Goal: Task Accomplishment & Management: Manage account settings

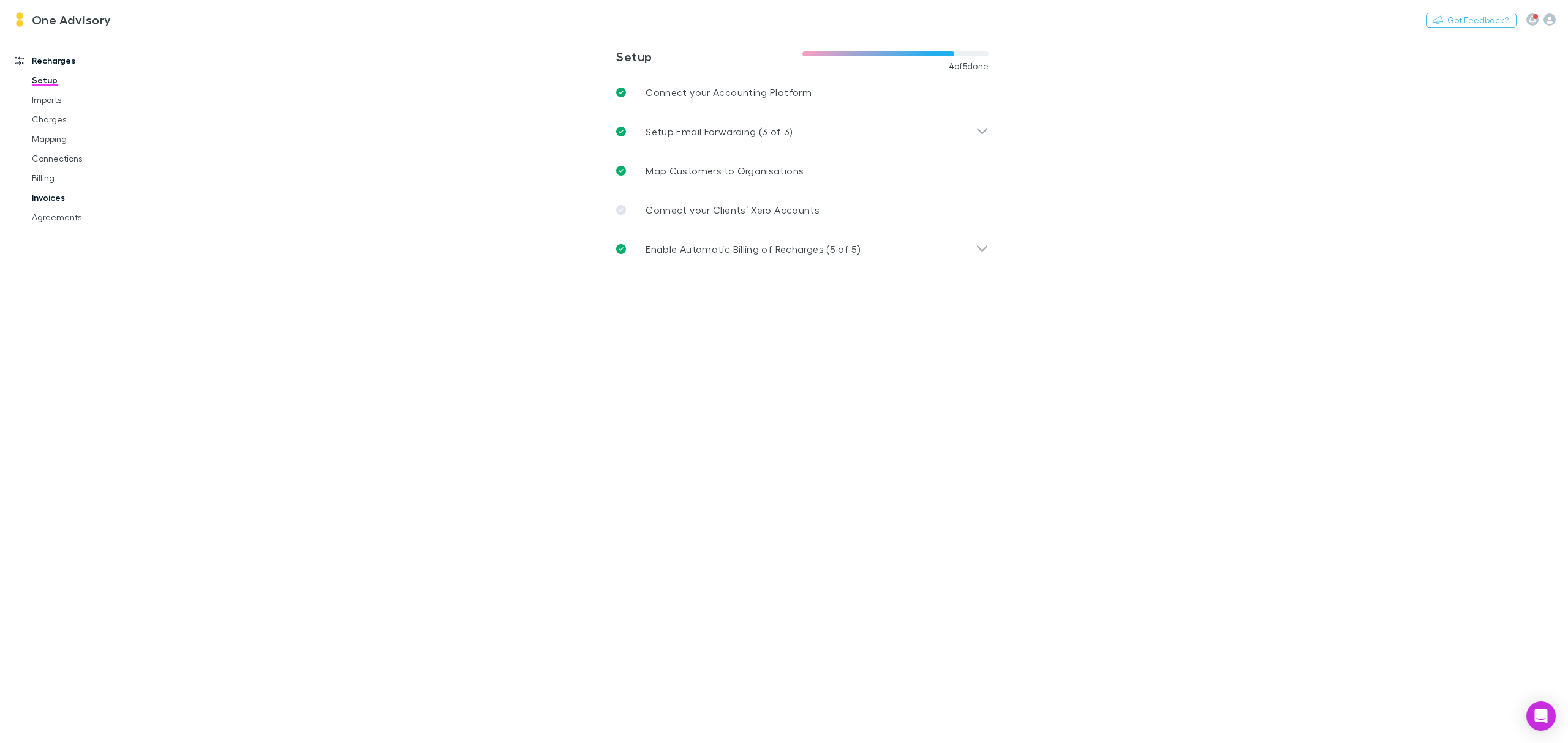
click at [47, 194] on link "Invoices" at bounding box center [97, 198] width 155 height 20
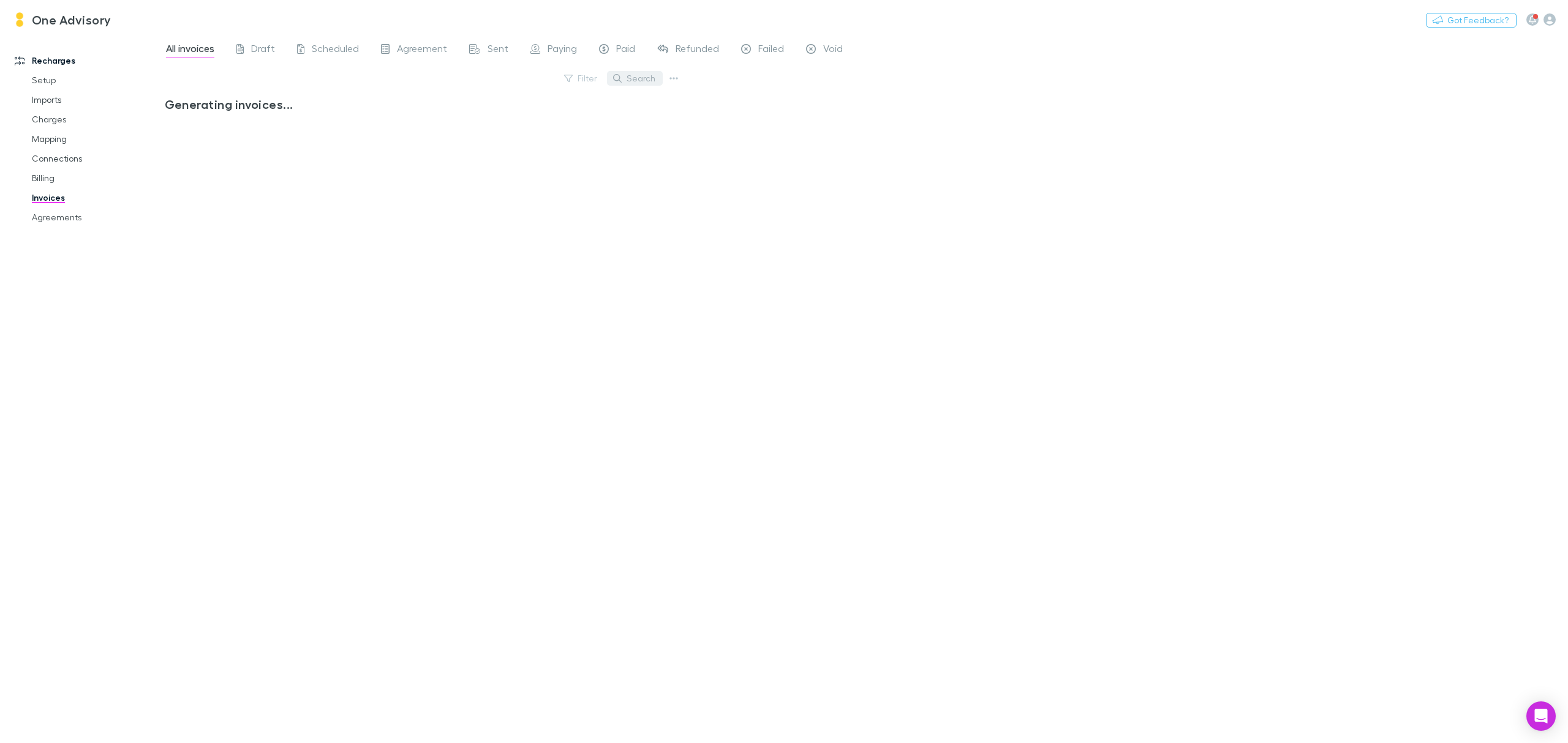
click at [635, 80] on button "Search" at bounding box center [635, 78] width 56 height 15
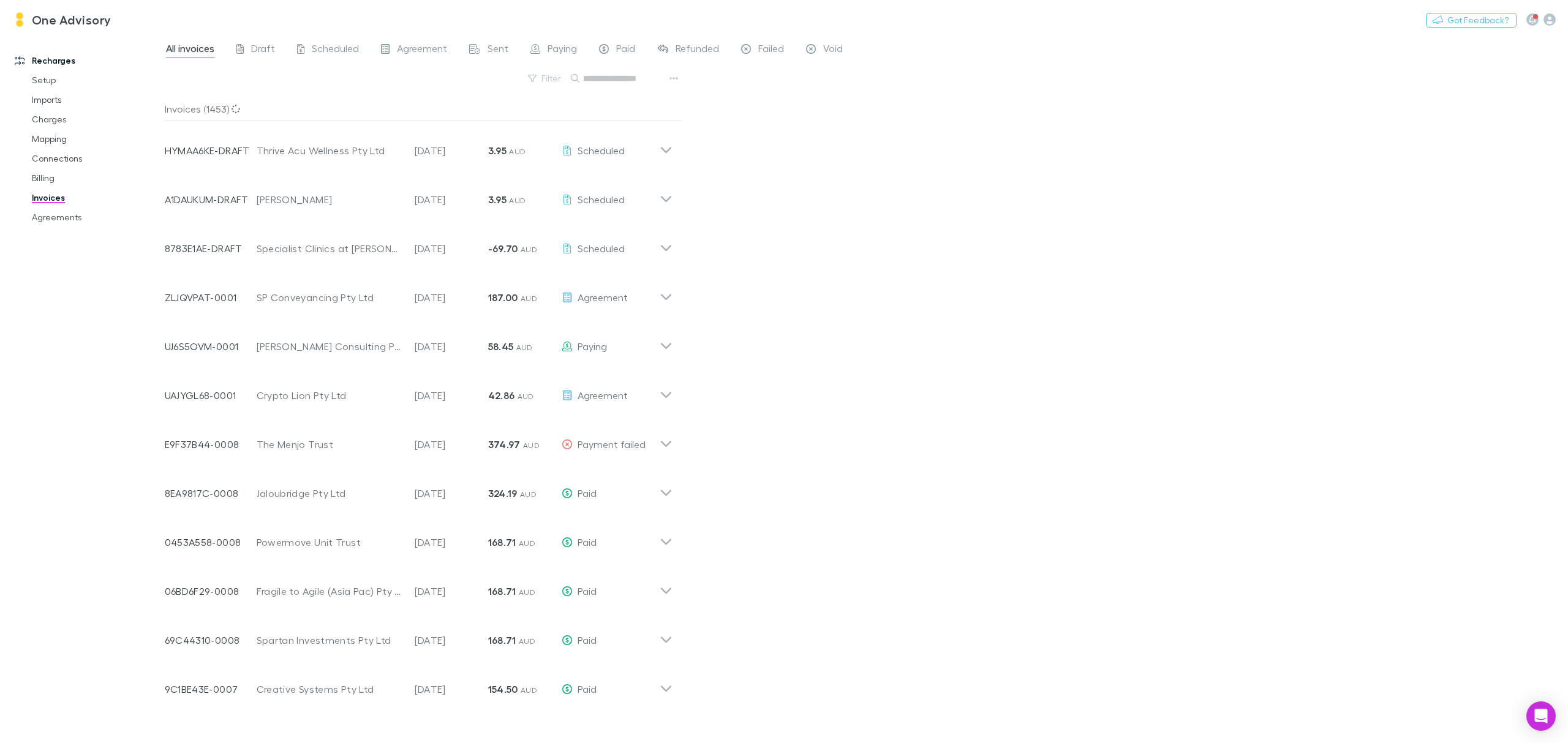
click at [635, 80] on input "text" at bounding box center [614, 79] width 62 height 17
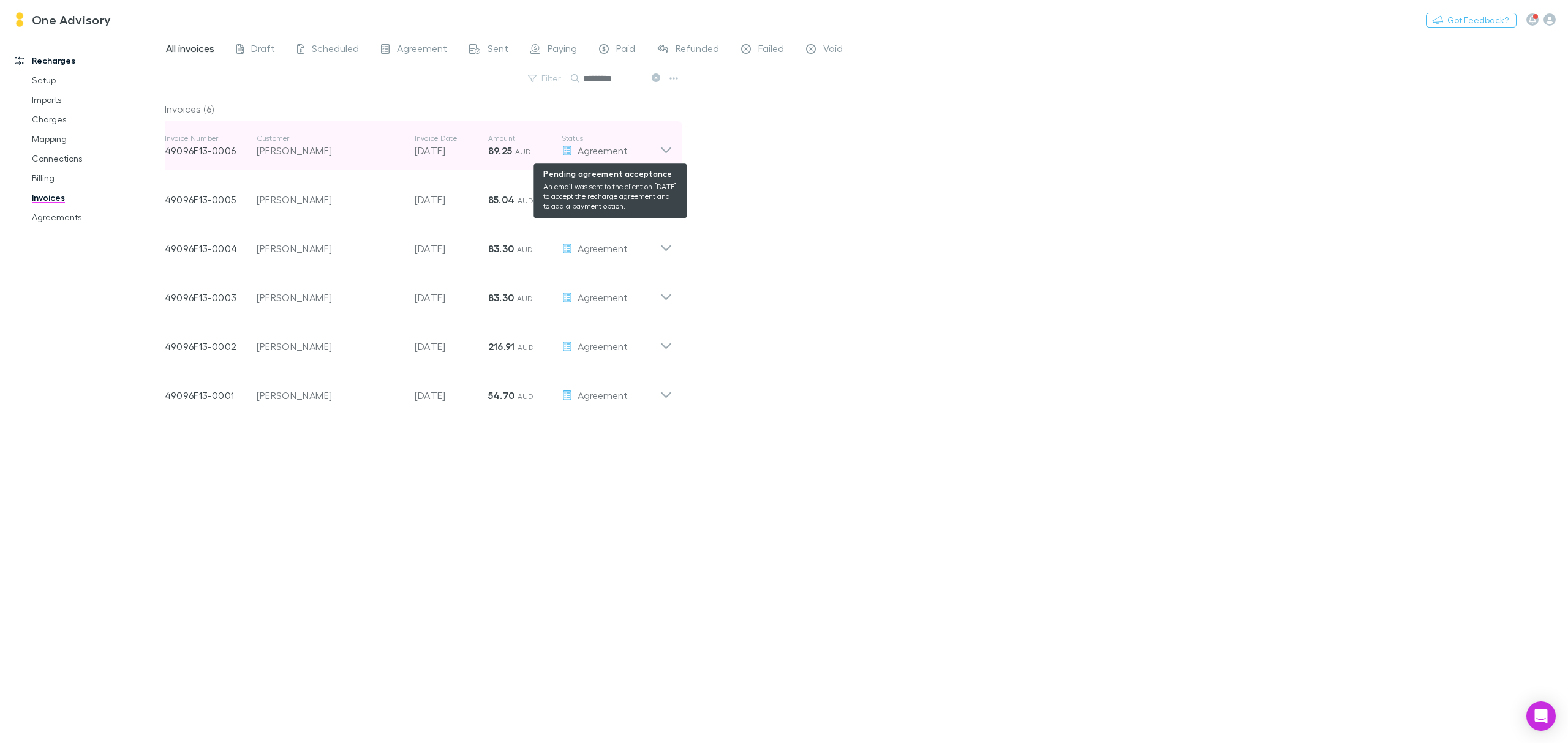
type input "*********"
click at [655, 147] on div "Agreement" at bounding box center [611, 150] width 98 height 15
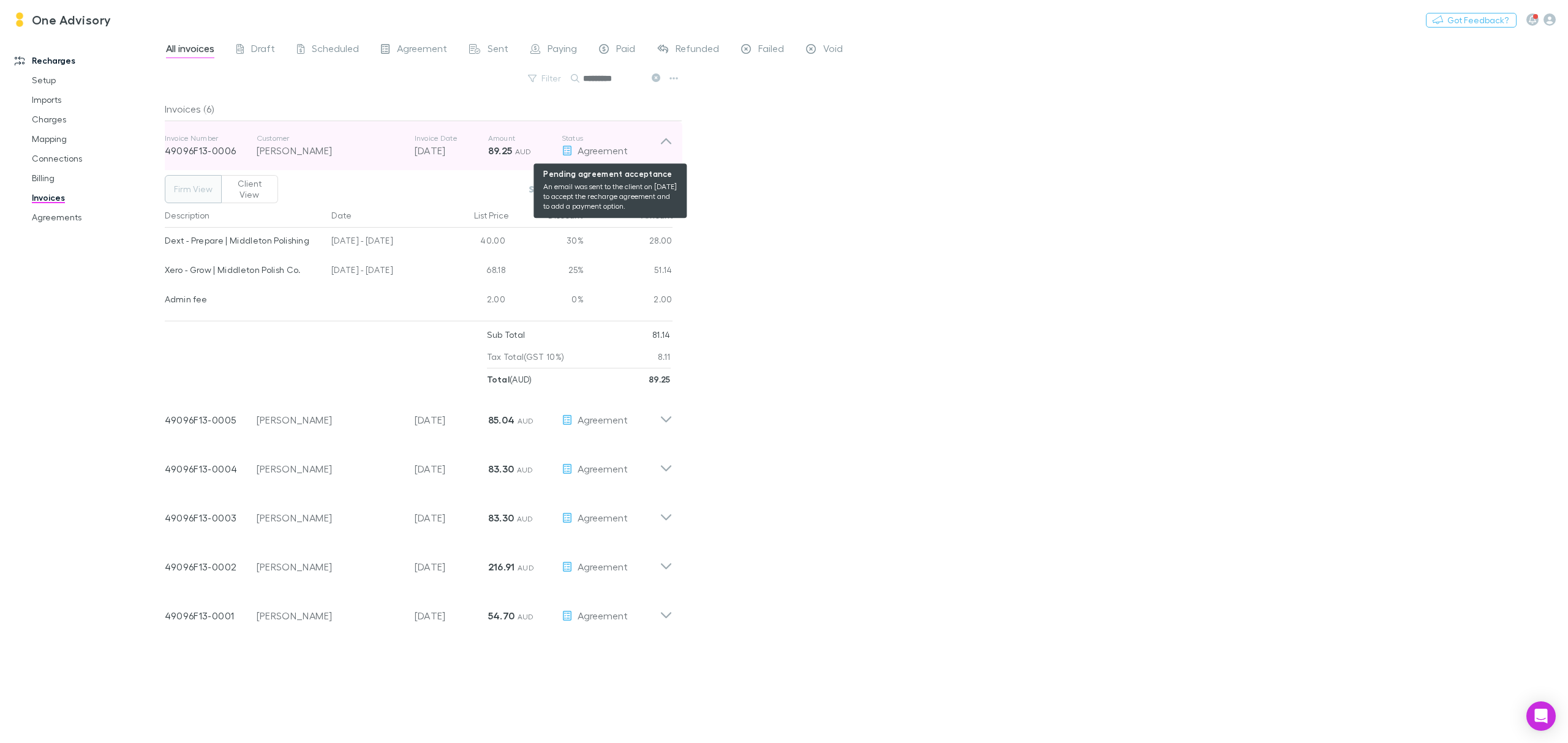
click at [655, 147] on div "Agreement" at bounding box center [611, 150] width 98 height 15
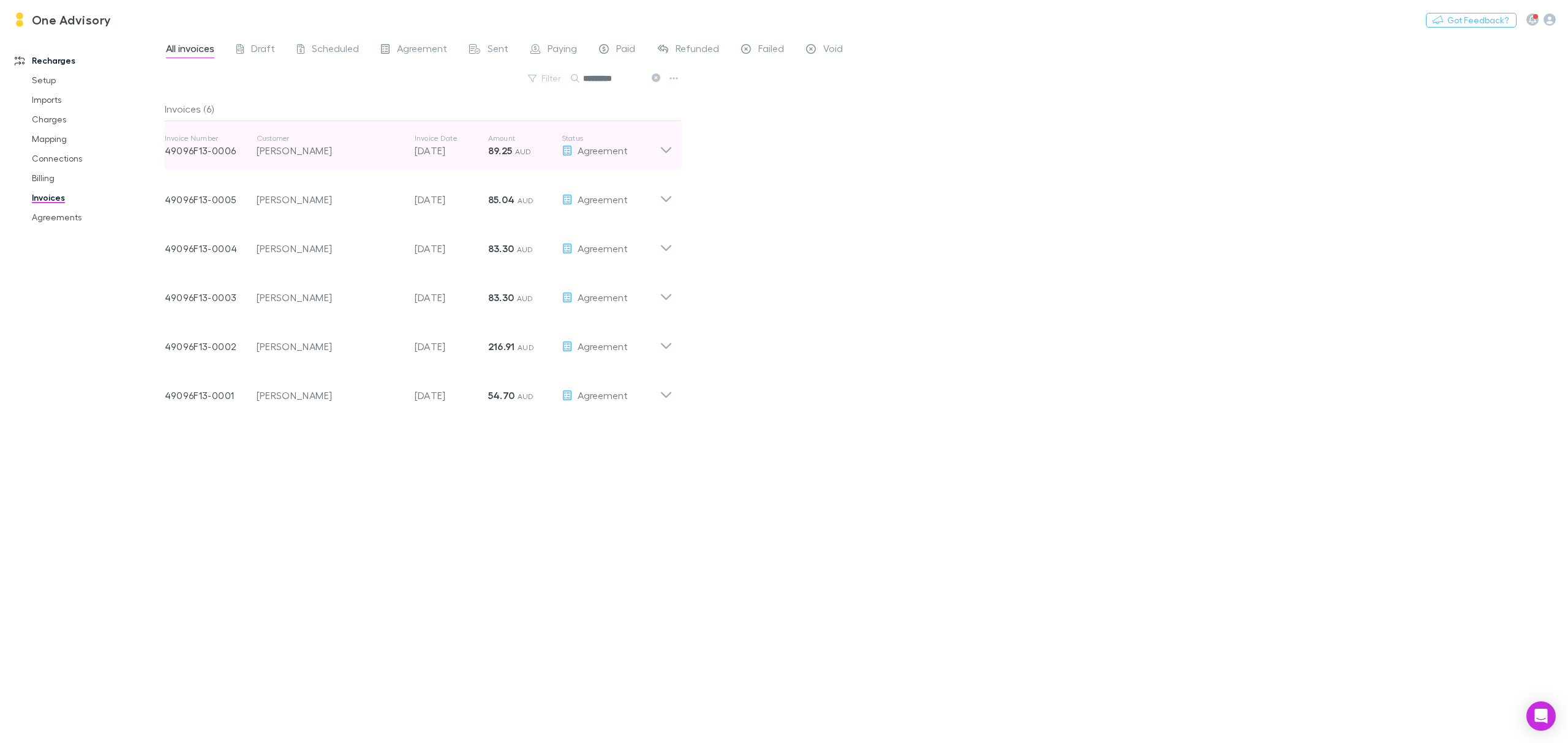
click at [664, 148] on icon at bounding box center [665, 146] width 13 height 25
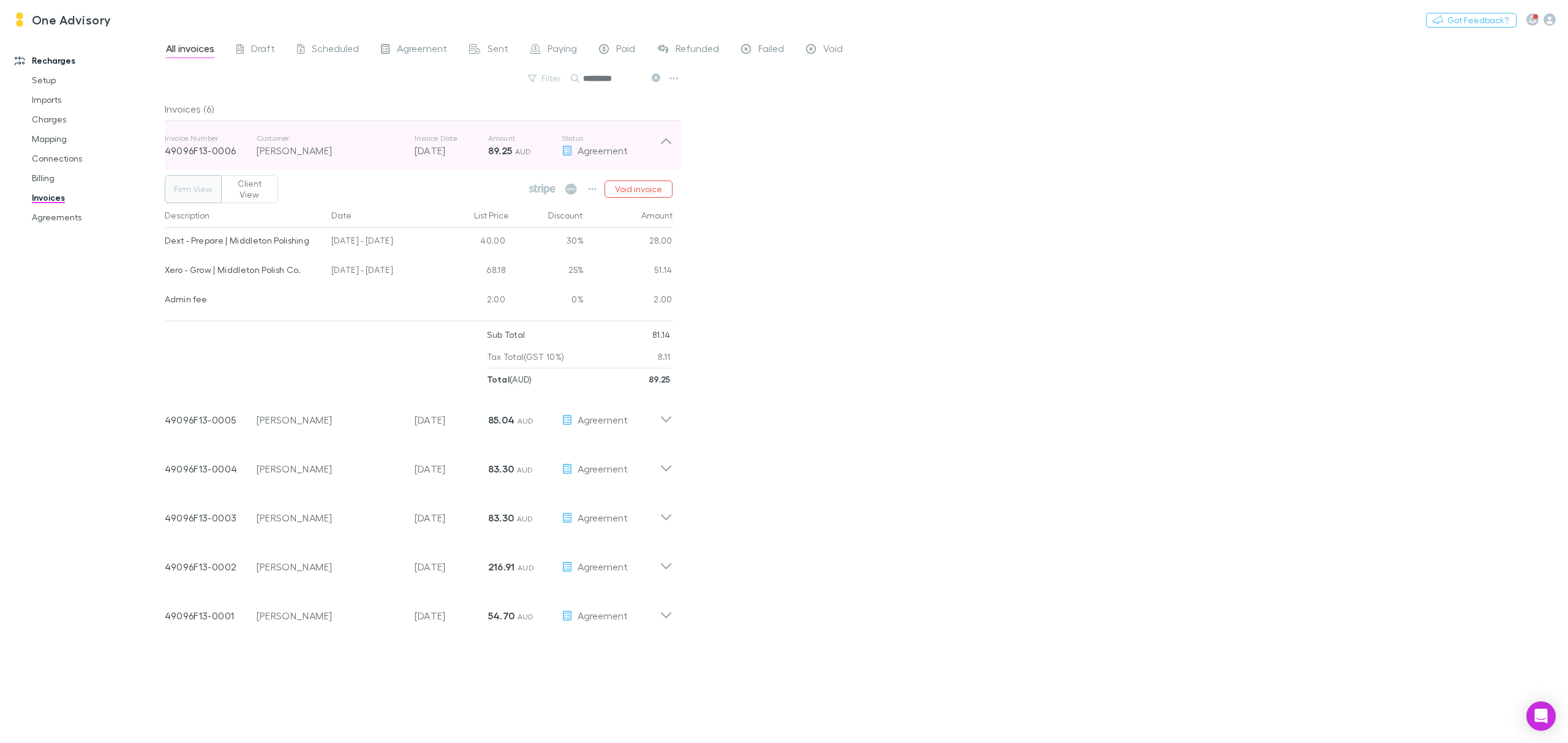
click at [670, 142] on icon at bounding box center [665, 146] width 13 height 25
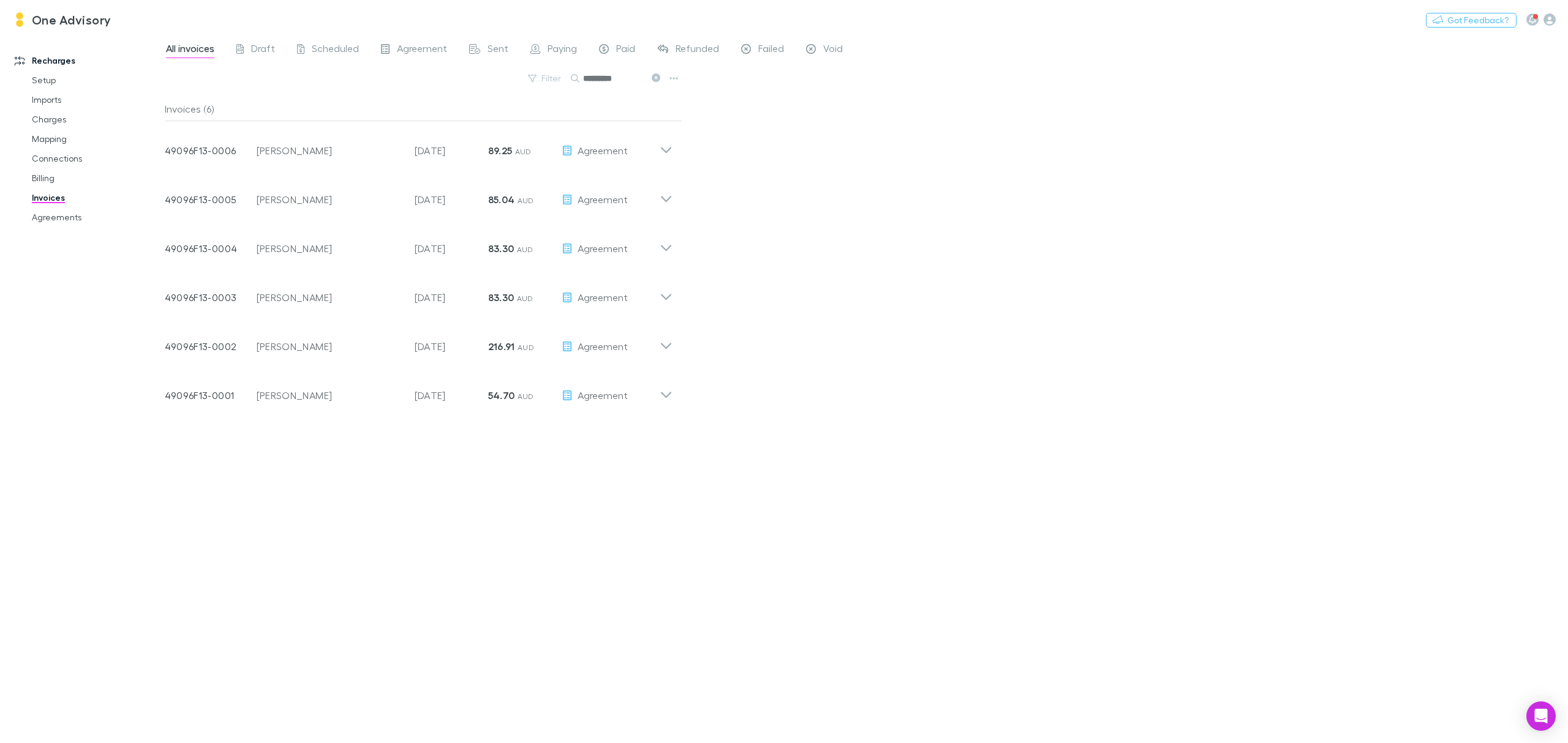
click at [657, 80] on icon at bounding box center [656, 78] width 9 height 9
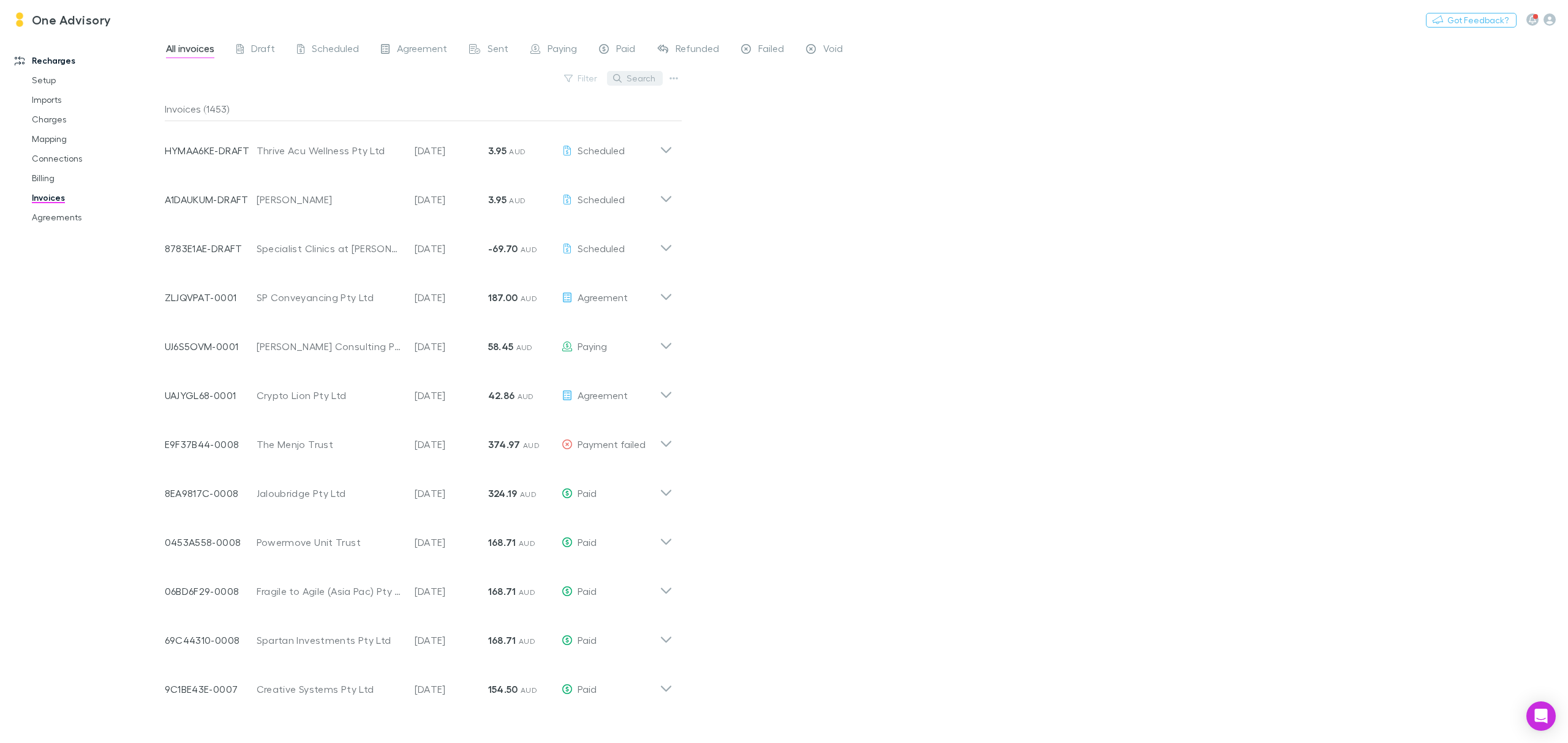
click at [653, 83] on button "Search" at bounding box center [635, 78] width 56 height 15
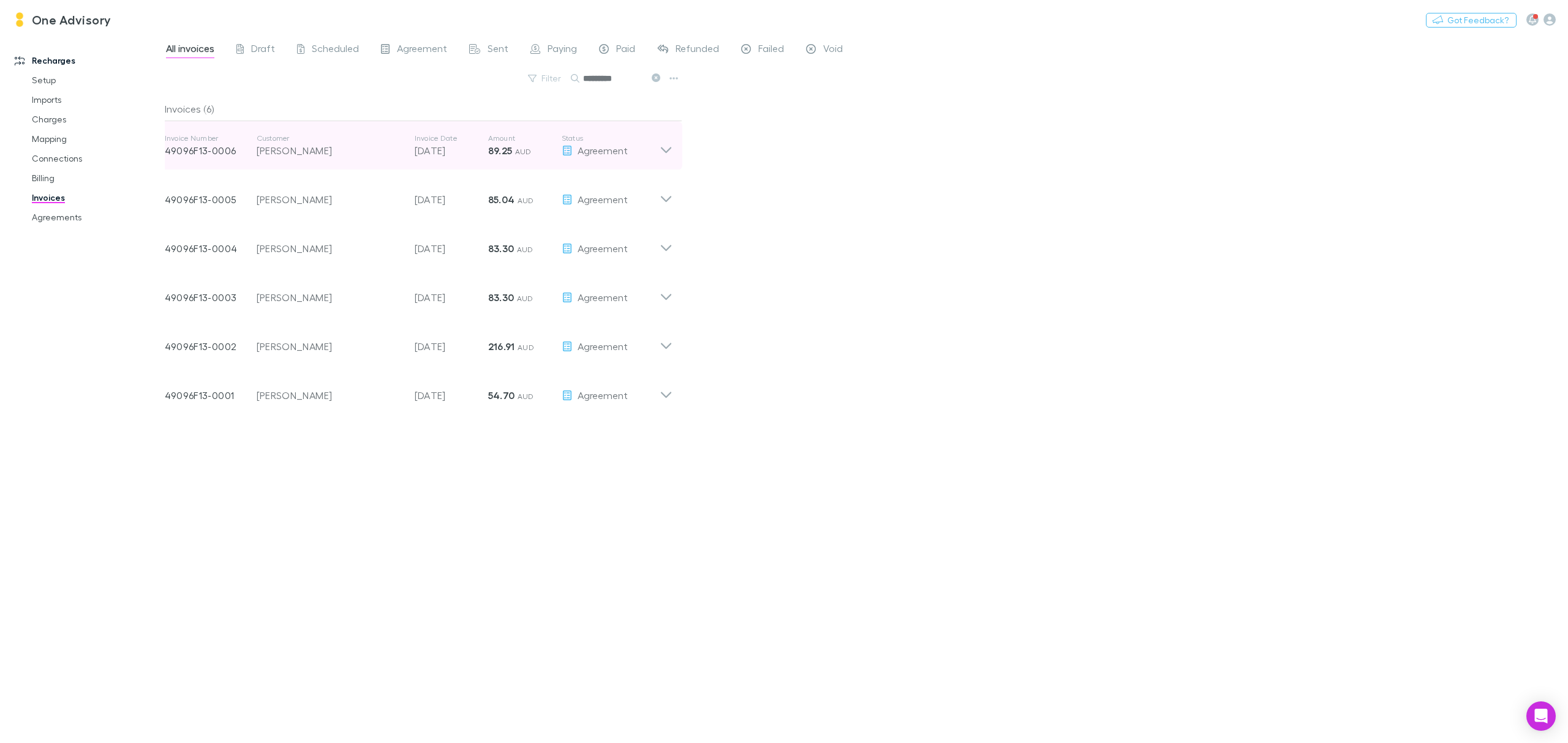
type input "*********"
click at [665, 145] on icon at bounding box center [665, 146] width 13 height 25
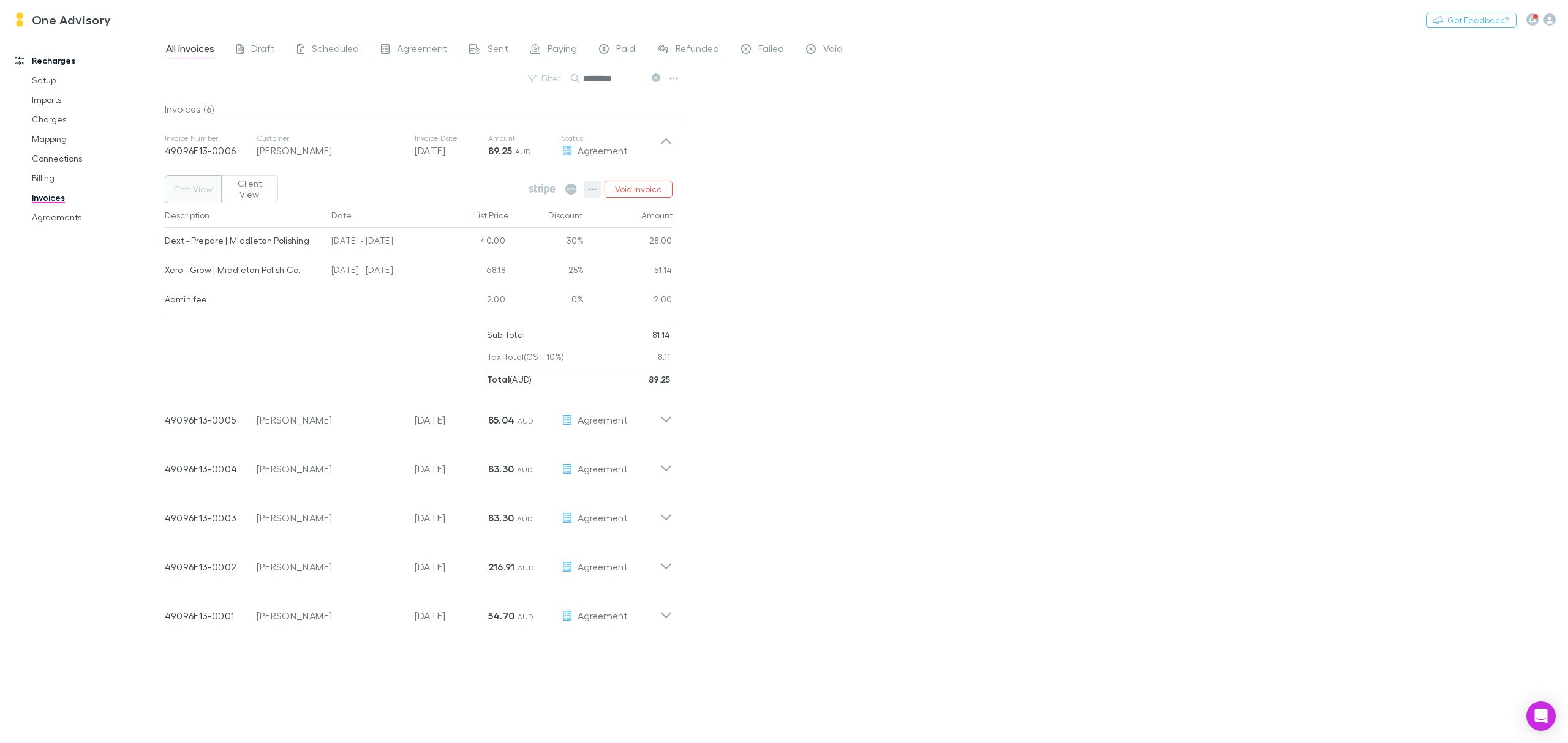
click at [595, 186] on icon "button" at bounding box center [592, 188] width 9 height 9
click at [459, 377] on p "View agreement" at bounding box center [517, 374] width 149 height 15
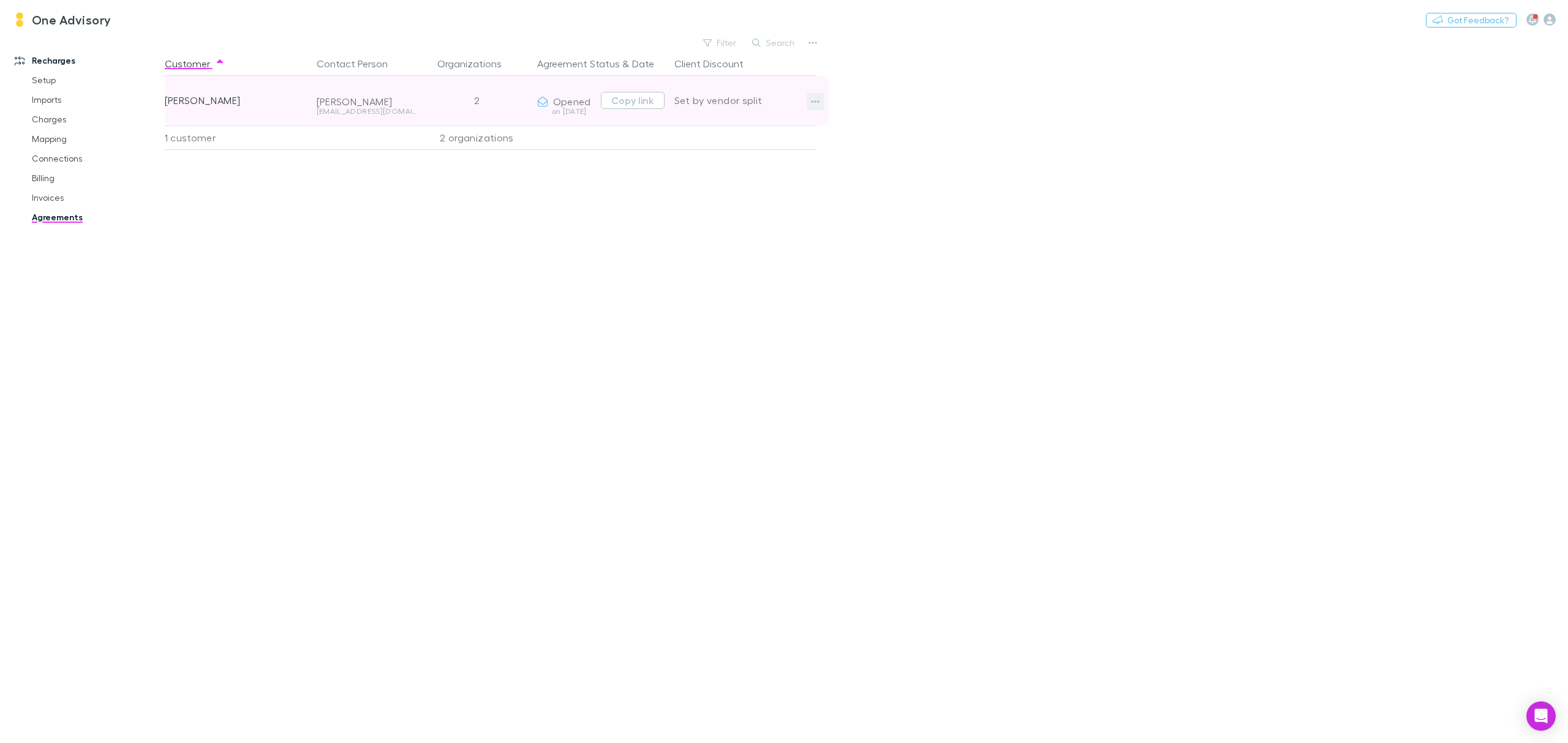
click at [820, 97] on button "button" at bounding box center [815, 102] width 17 height 17
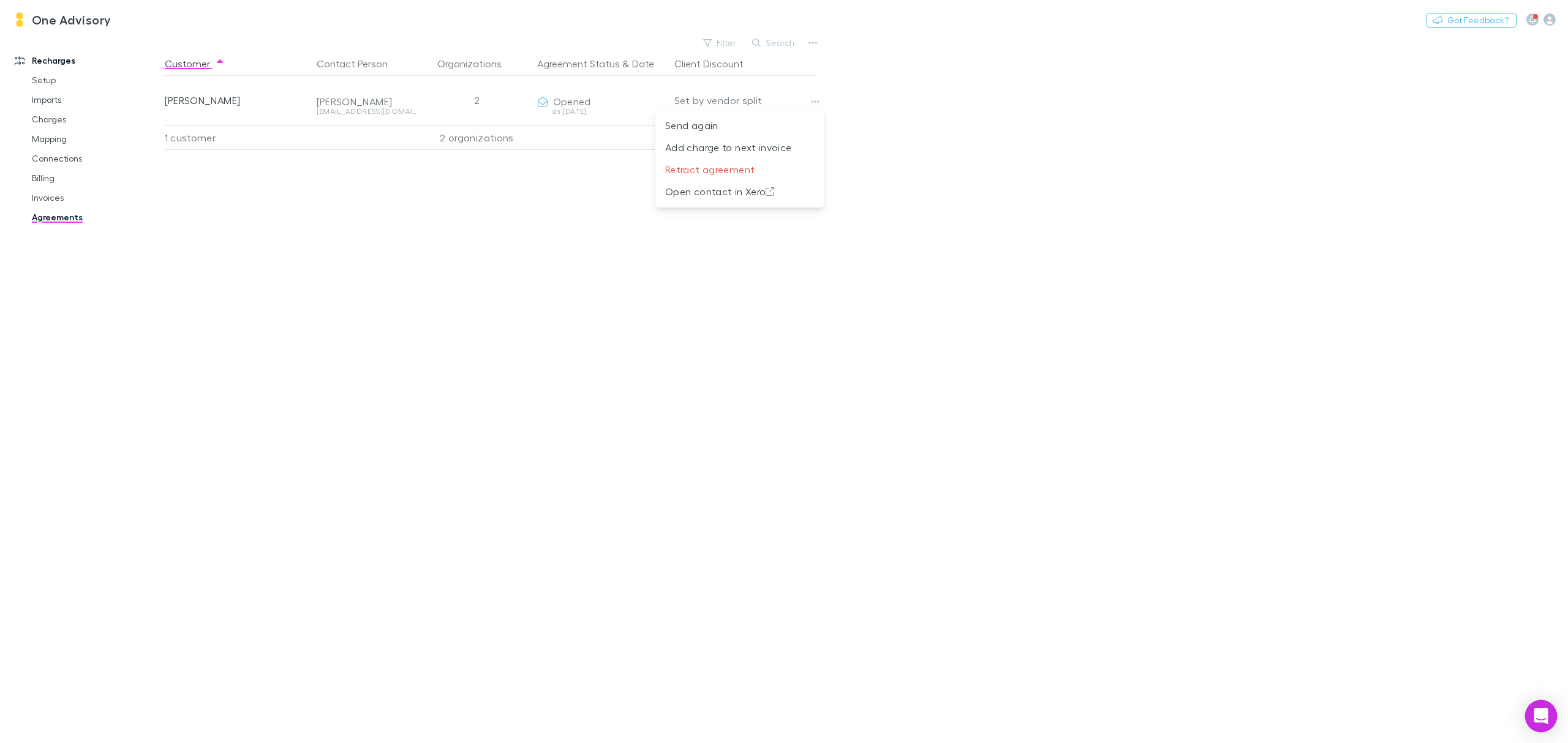
click at [1548, 706] on div "Open Intercom Messenger" at bounding box center [1541, 716] width 33 height 33
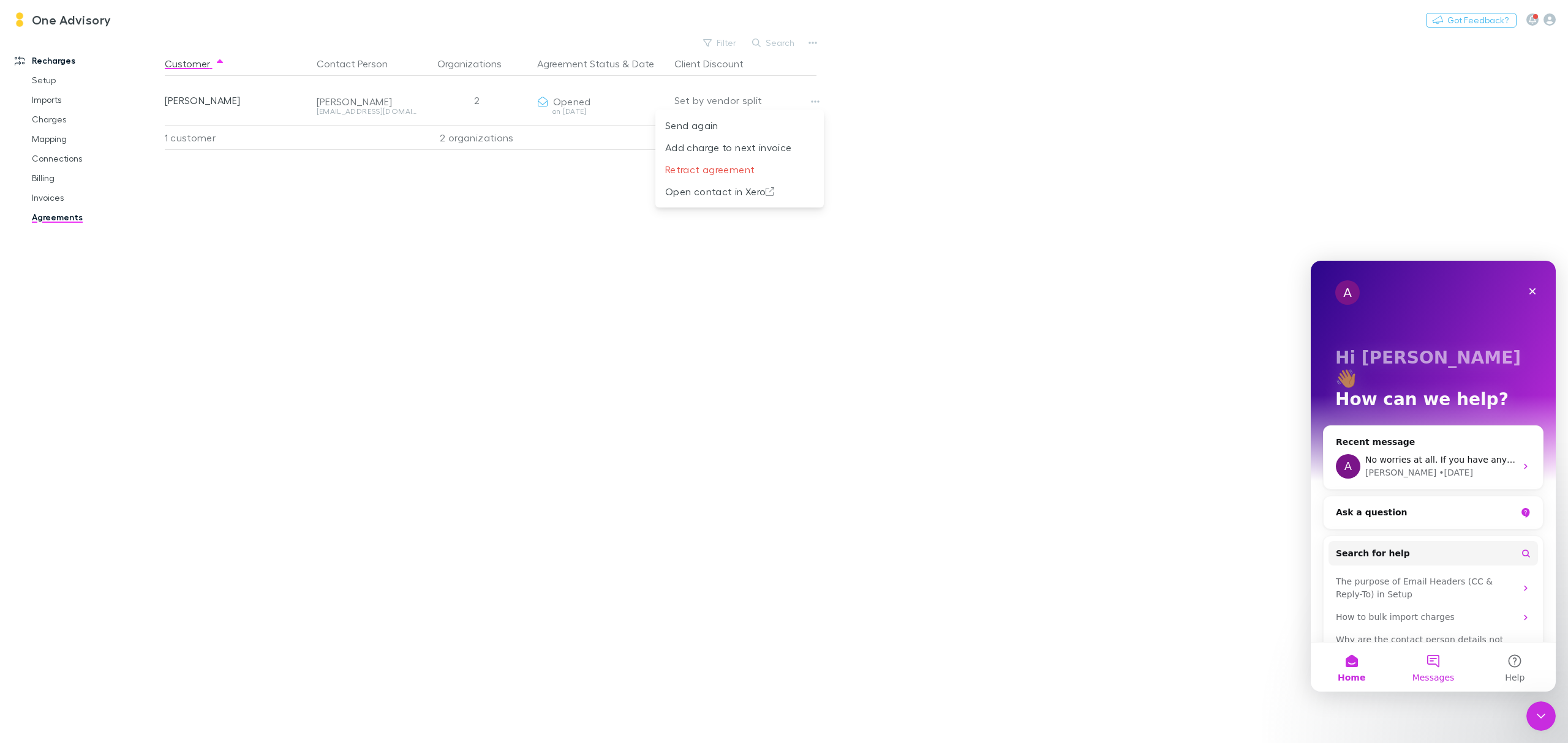
click at [1439, 675] on span "Messages" at bounding box center [1433, 678] width 42 height 9
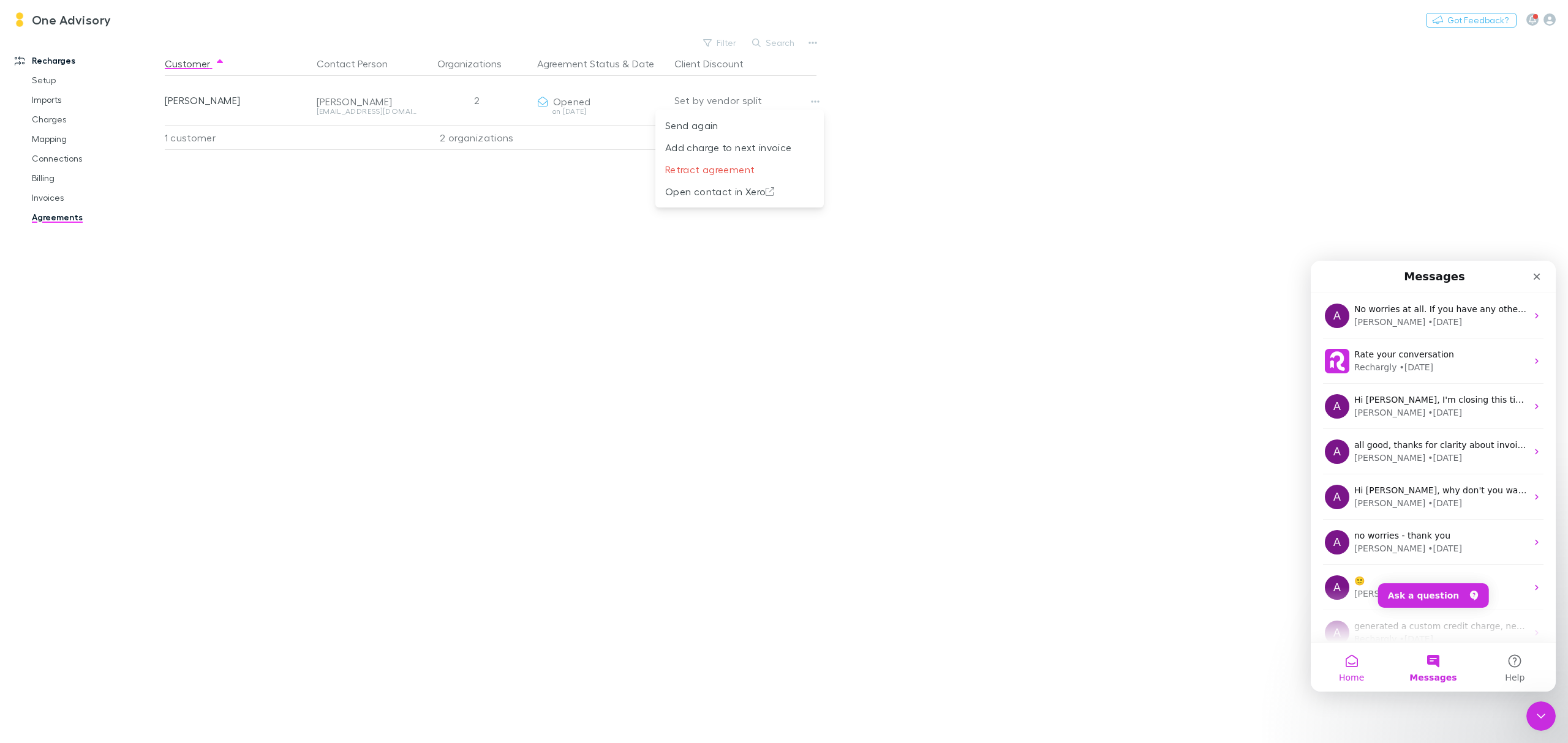
click at [1349, 665] on button "Home" at bounding box center [1350, 667] width 81 height 49
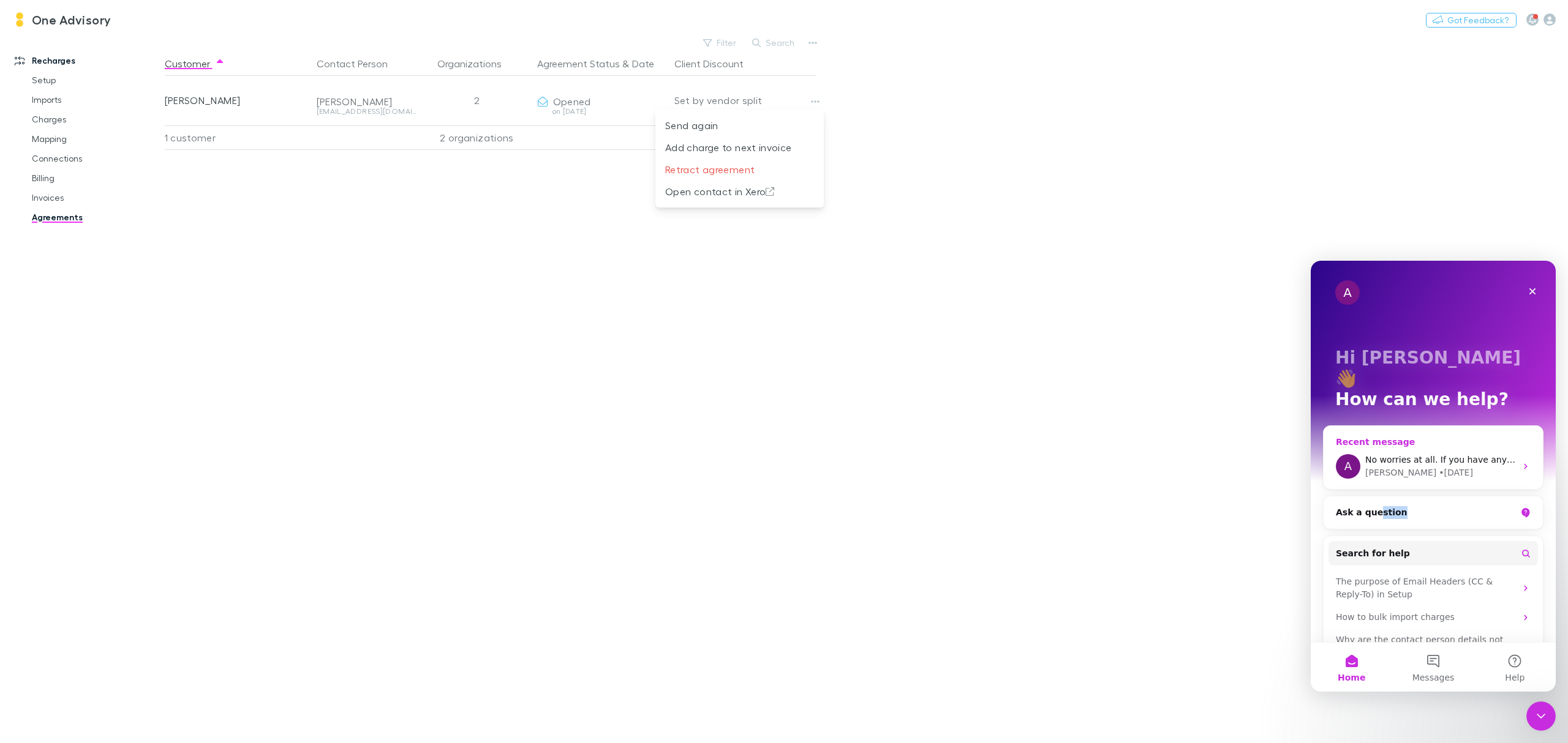
drag, startPoint x: 1400, startPoint y: 484, endPoint x: 1374, endPoint y: 463, distance: 33.4
click at [1374, 467] on div "Recent message A No worries at all. If you have any other questions, feel free …" at bounding box center [1433, 568] width 220 height 286
click at [1374, 467] on div "[PERSON_NAME]" at bounding box center [1400, 473] width 71 height 13
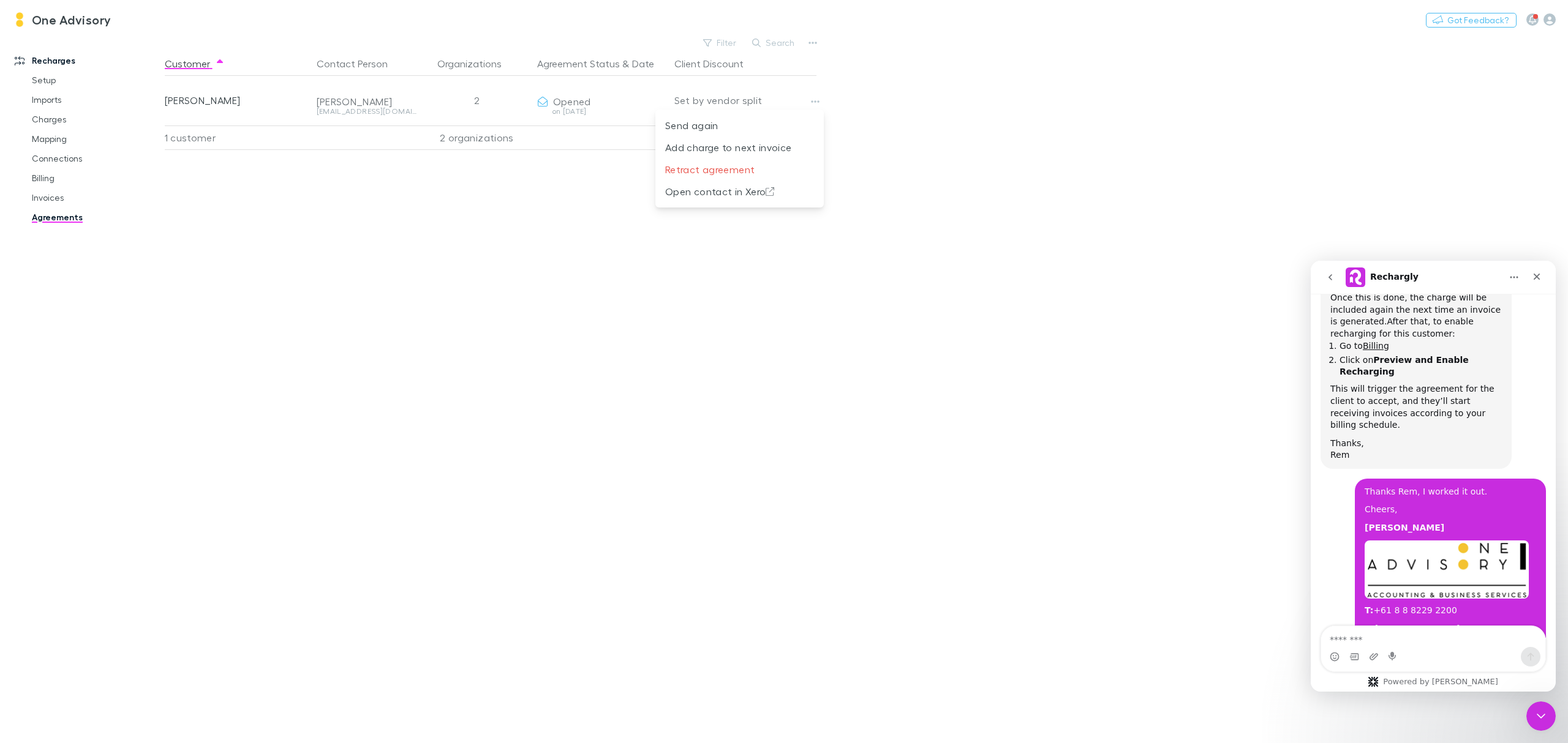
scroll to position [1916, 0]
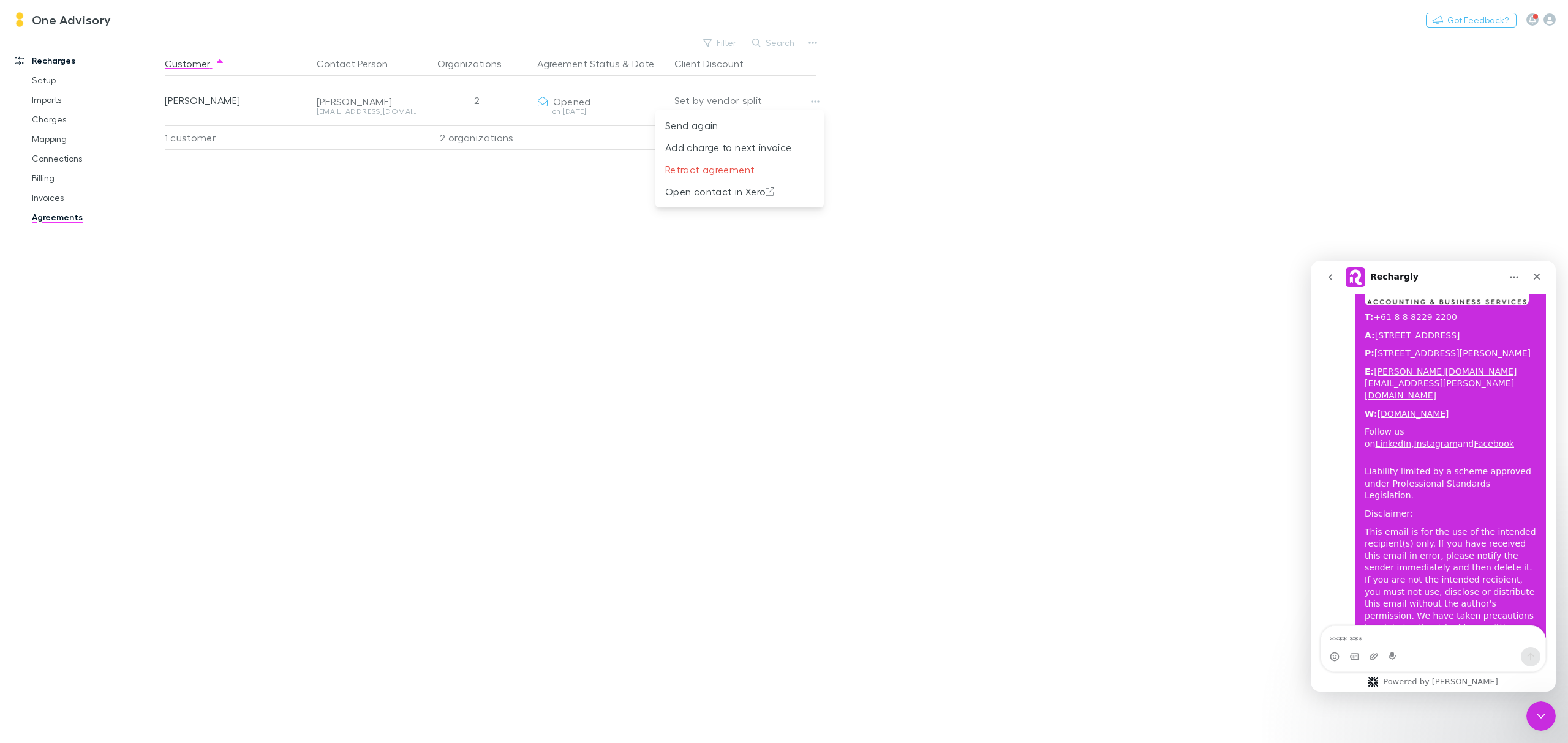
click at [1333, 270] on button "go back" at bounding box center [1330, 276] width 23 height 23
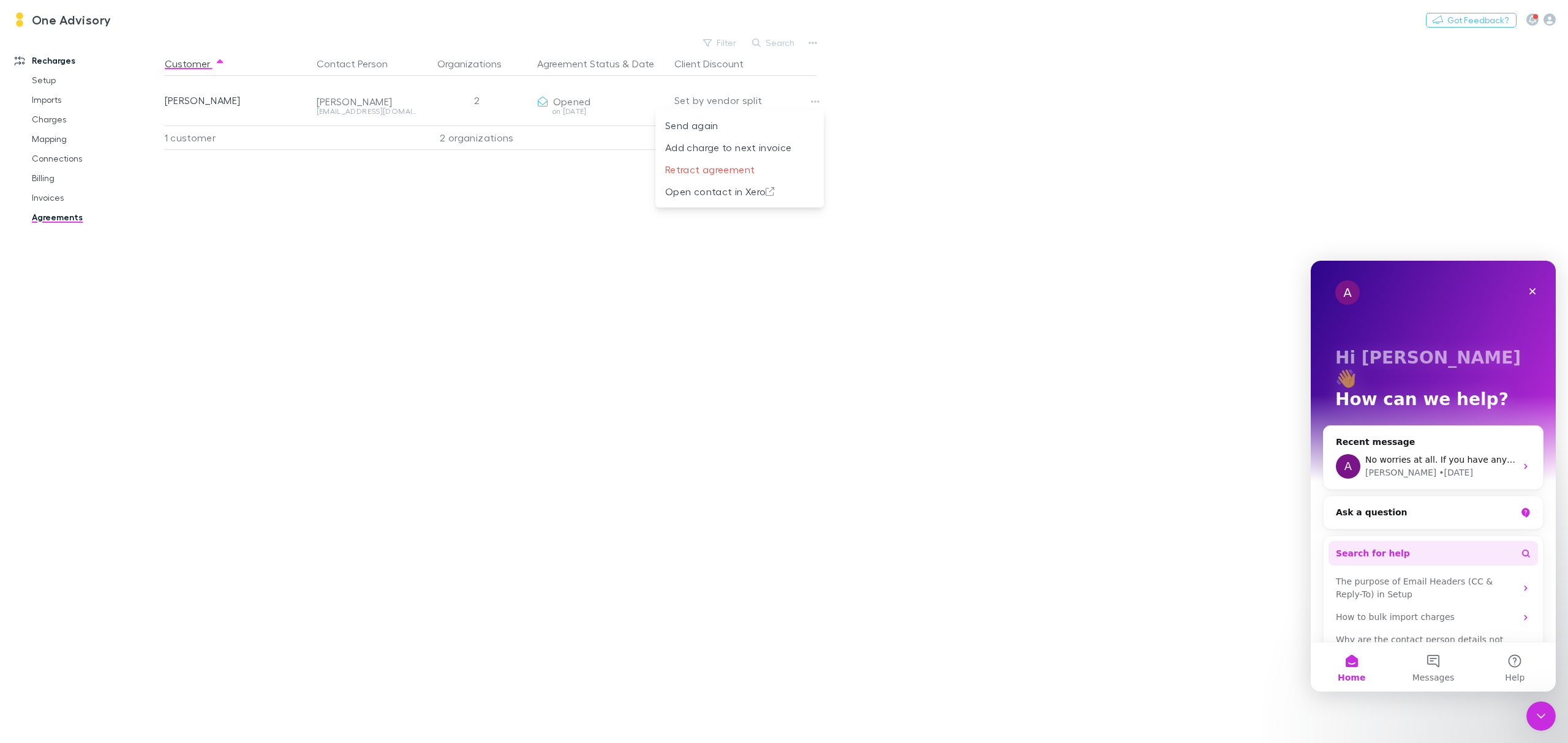
click at [1362, 547] on span "Search for help" at bounding box center [1373, 553] width 75 height 13
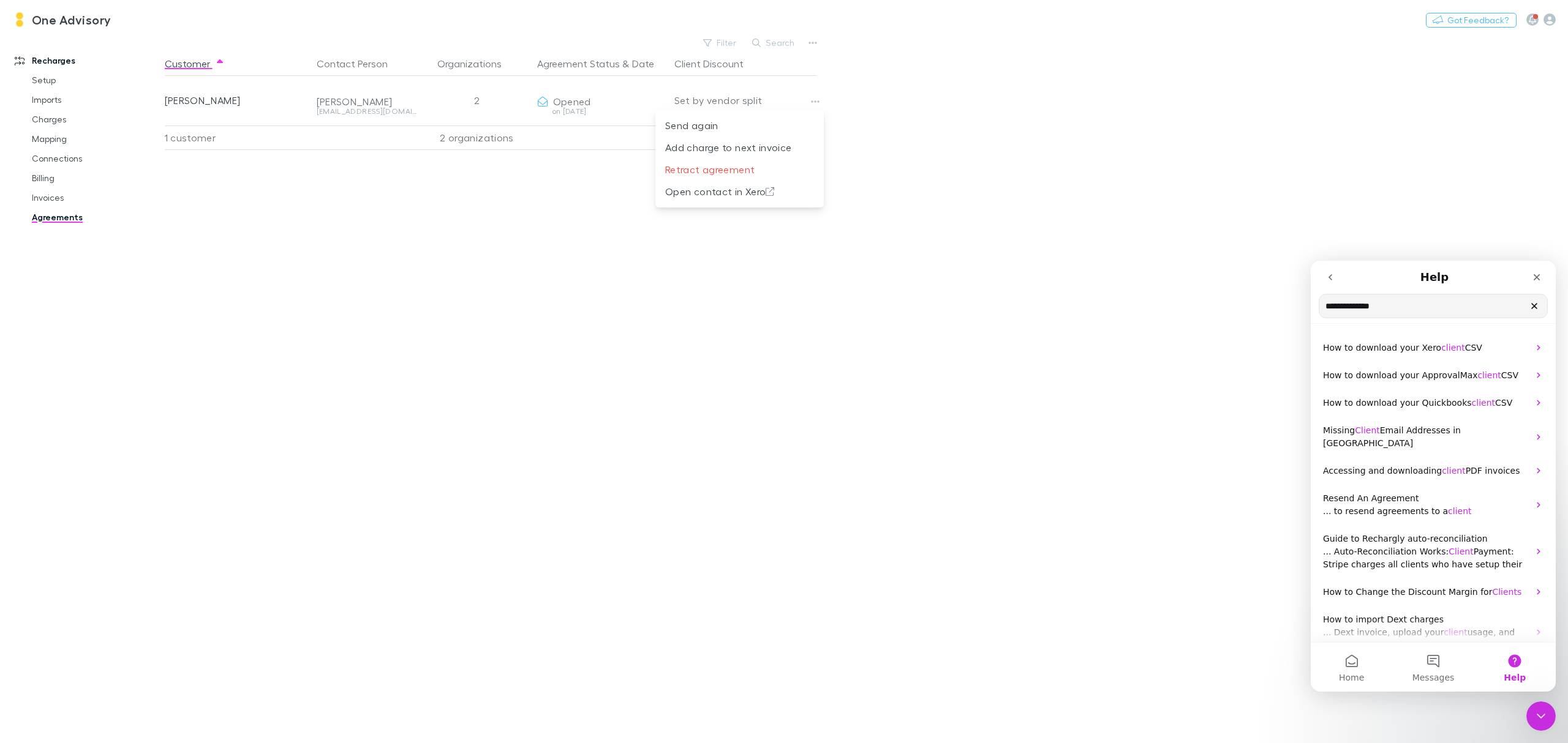
drag, startPoint x: 1412, startPoint y: 311, endPoint x: 2614, endPoint y: 553, distance: 1226.1
click at [1310, 293] on html "**********" at bounding box center [1433, 476] width 245 height 431
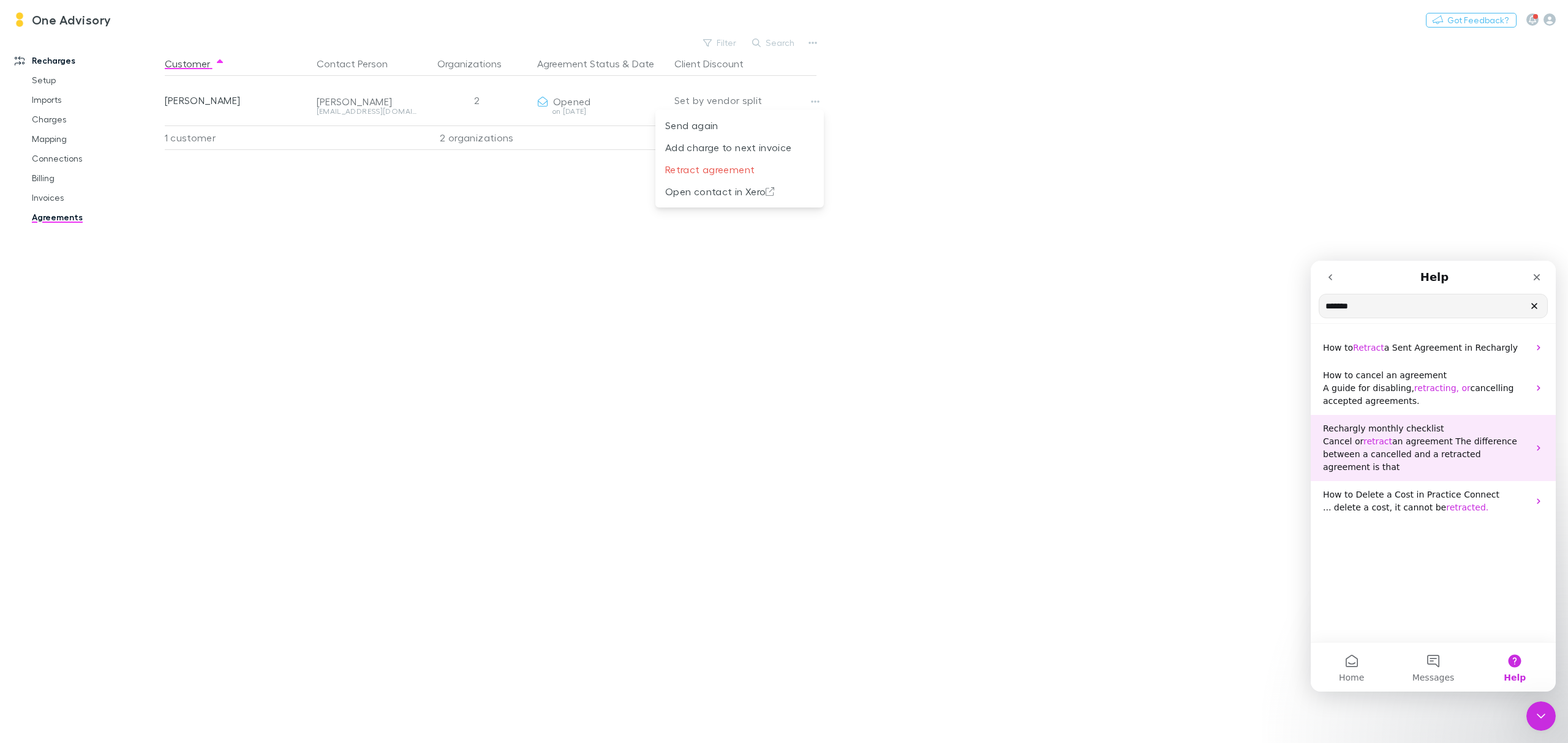
type input "*******"
click at [1363, 444] on span "retract" at bounding box center [1378, 441] width 29 height 9
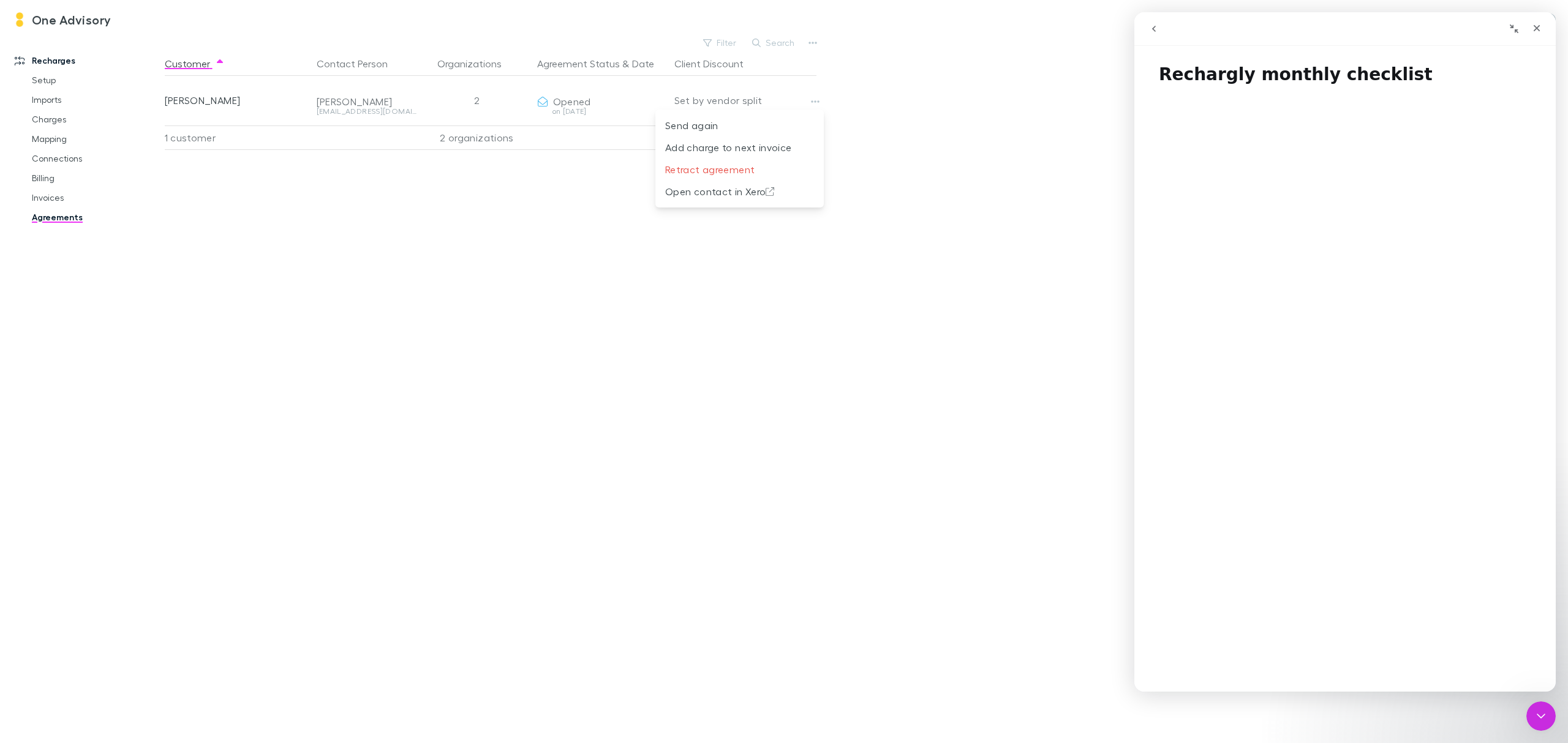
click at [1152, 31] on icon "go back" at bounding box center [1154, 28] width 9 height 9
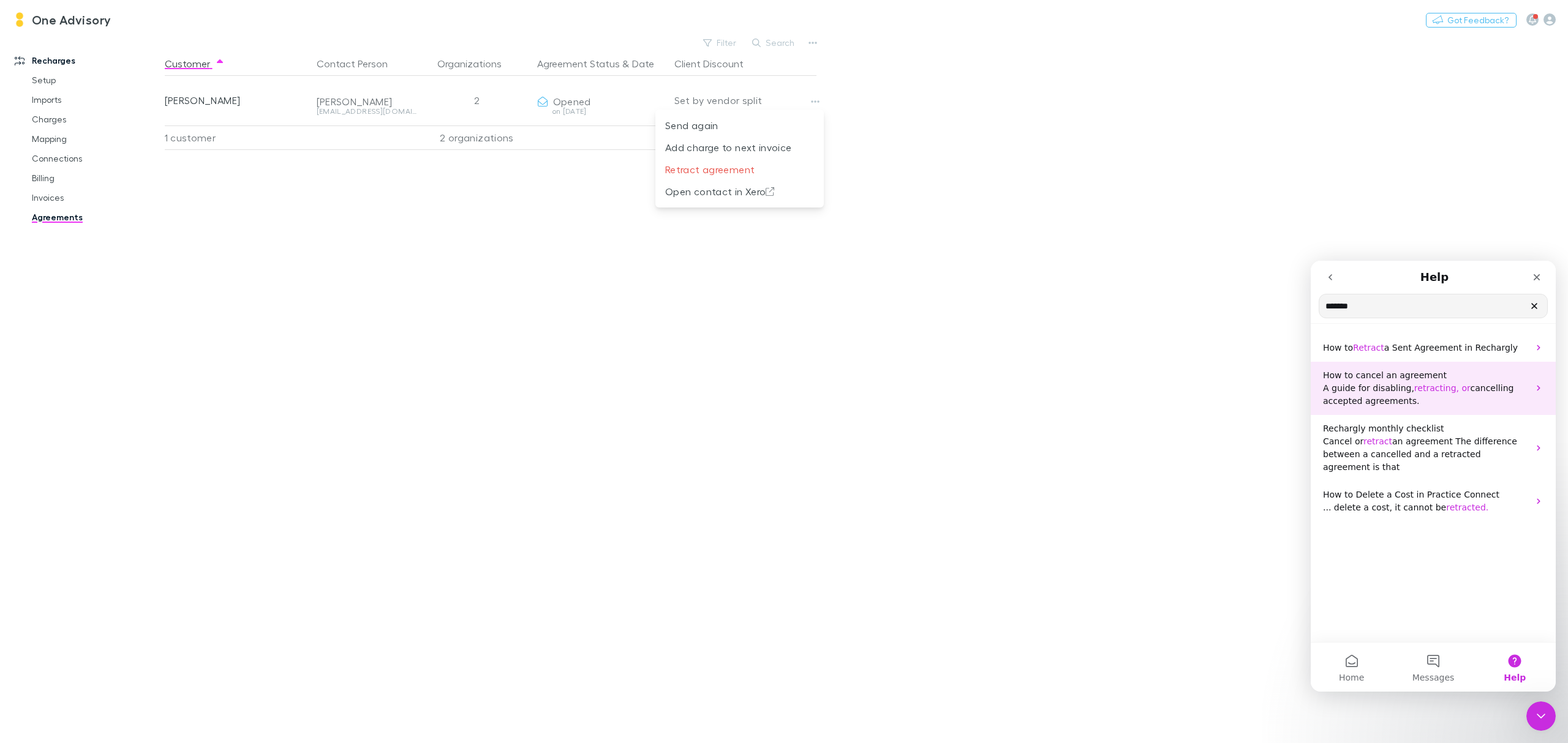
click at [1407, 379] on span "How to cancel an agreement" at bounding box center [1385, 375] width 123 height 9
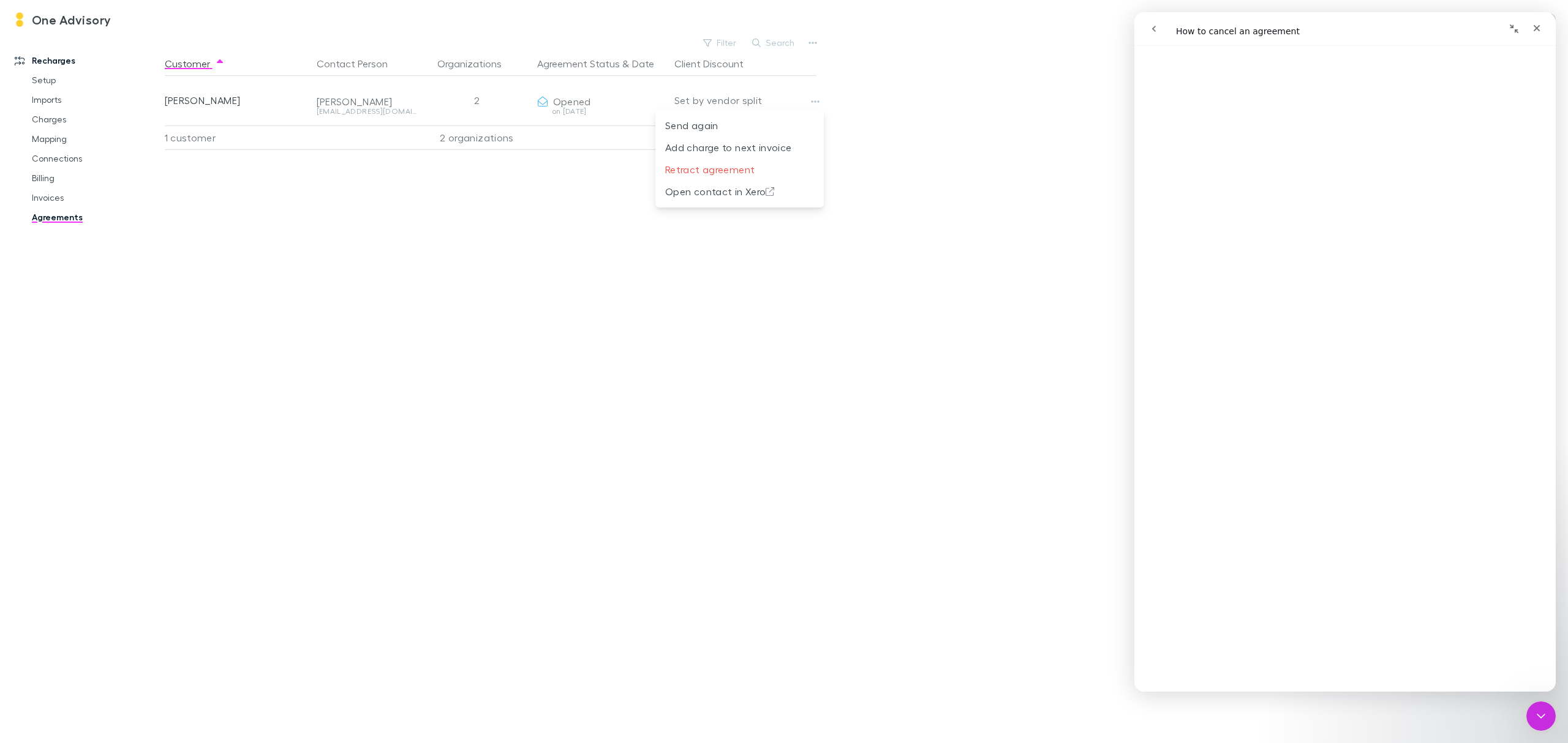
scroll to position [816, 0]
click at [694, 170] on p "Retract agreement" at bounding box center [740, 169] width 149 height 15
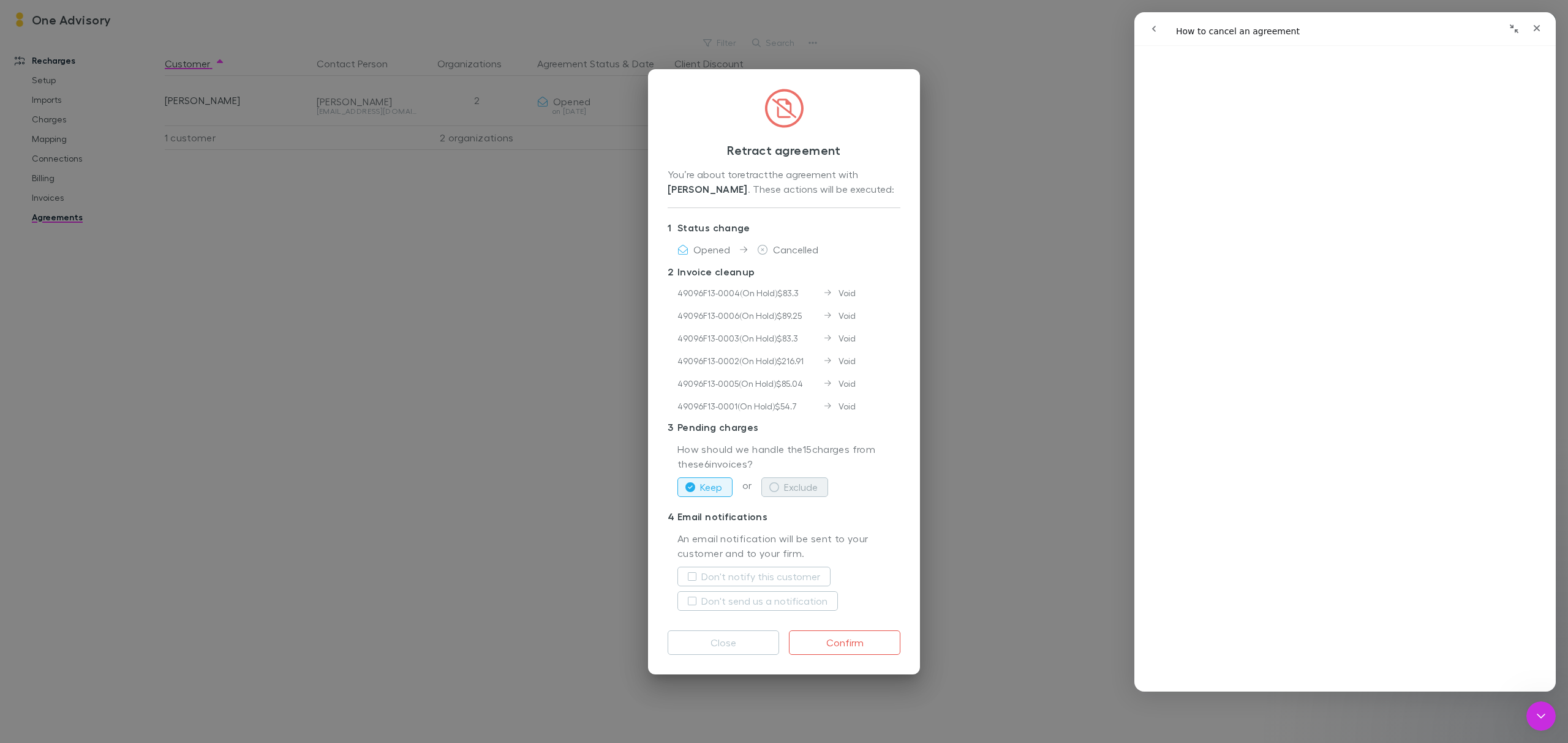
click at [777, 482] on icon "button" at bounding box center [773, 486] width 9 height 9
click at [835, 642] on button "Confirm" at bounding box center [844, 643] width 111 height 25
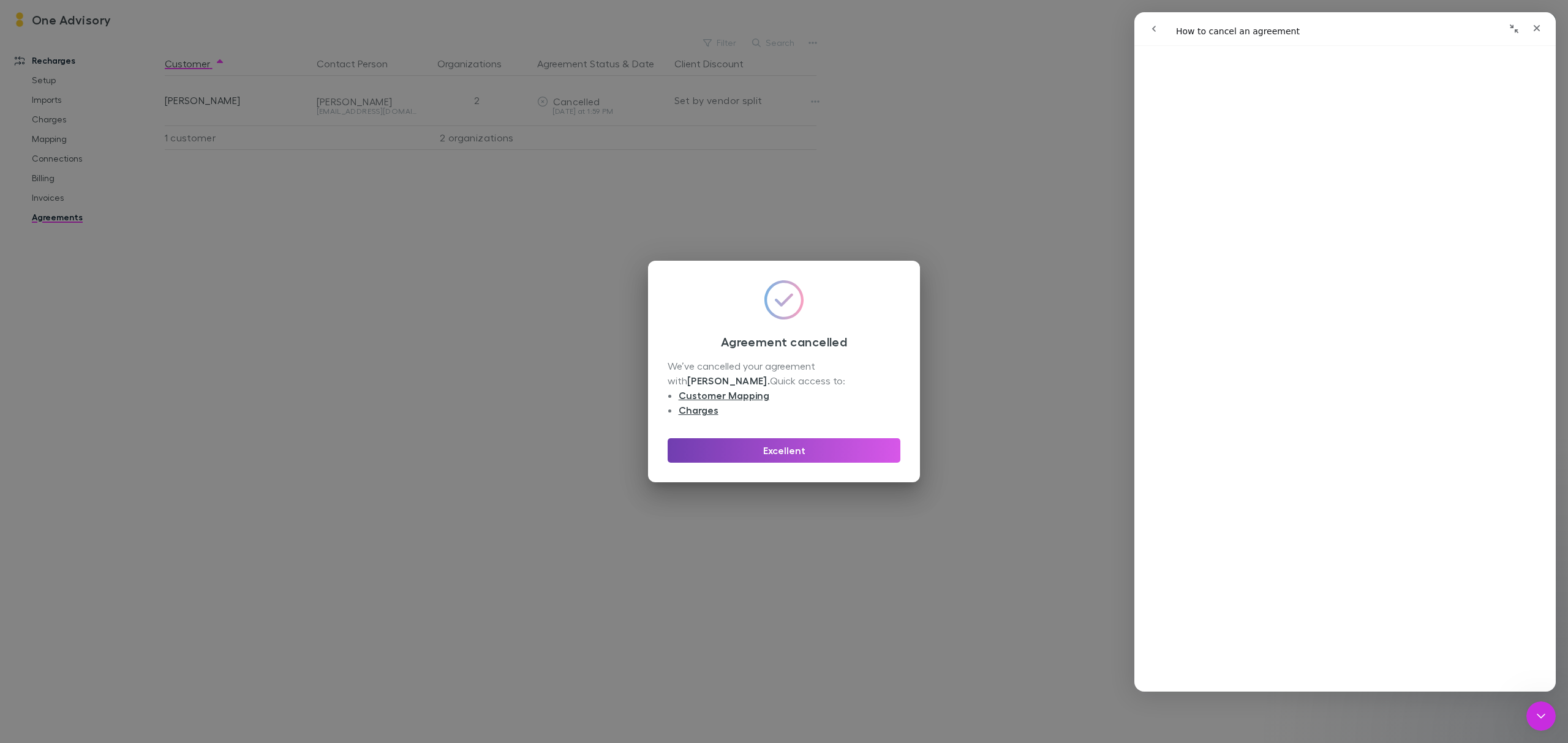
drag, startPoint x: 791, startPoint y: 446, endPoint x: 796, endPoint y: 510, distance: 64.2
click at [796, 509] on div "Agreement cancelled We’ve cancelled your agreement with [PERSON_NAME] . Quick a…" at bounding box center [784, 372] width 1568 height 743
click at [738, 392] on link "Customer Mapping" at bounding box center [724, 395] width 91 height 12
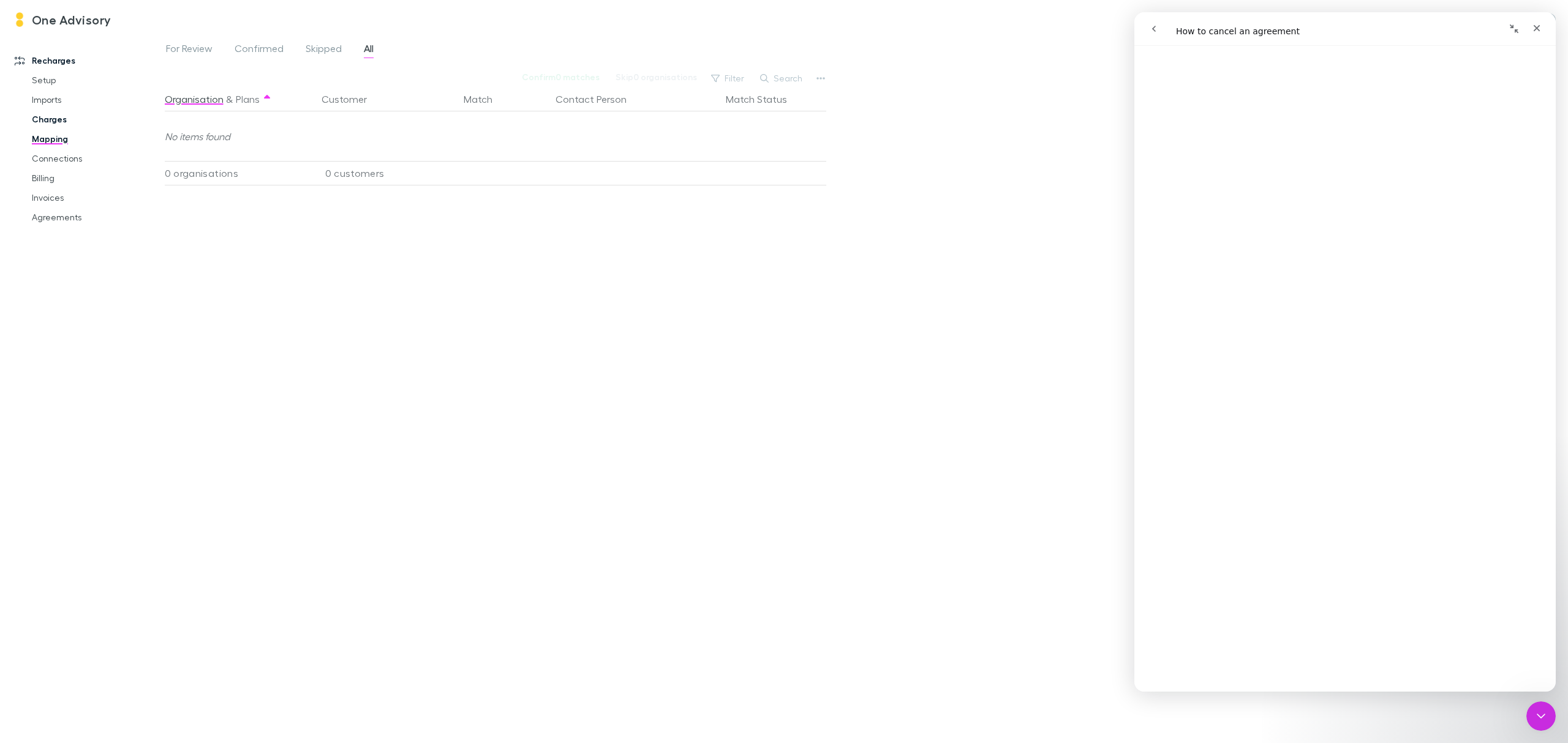
click at [46, 118] on link "Charges" at bounding box center [97, 119] width 155 height 20
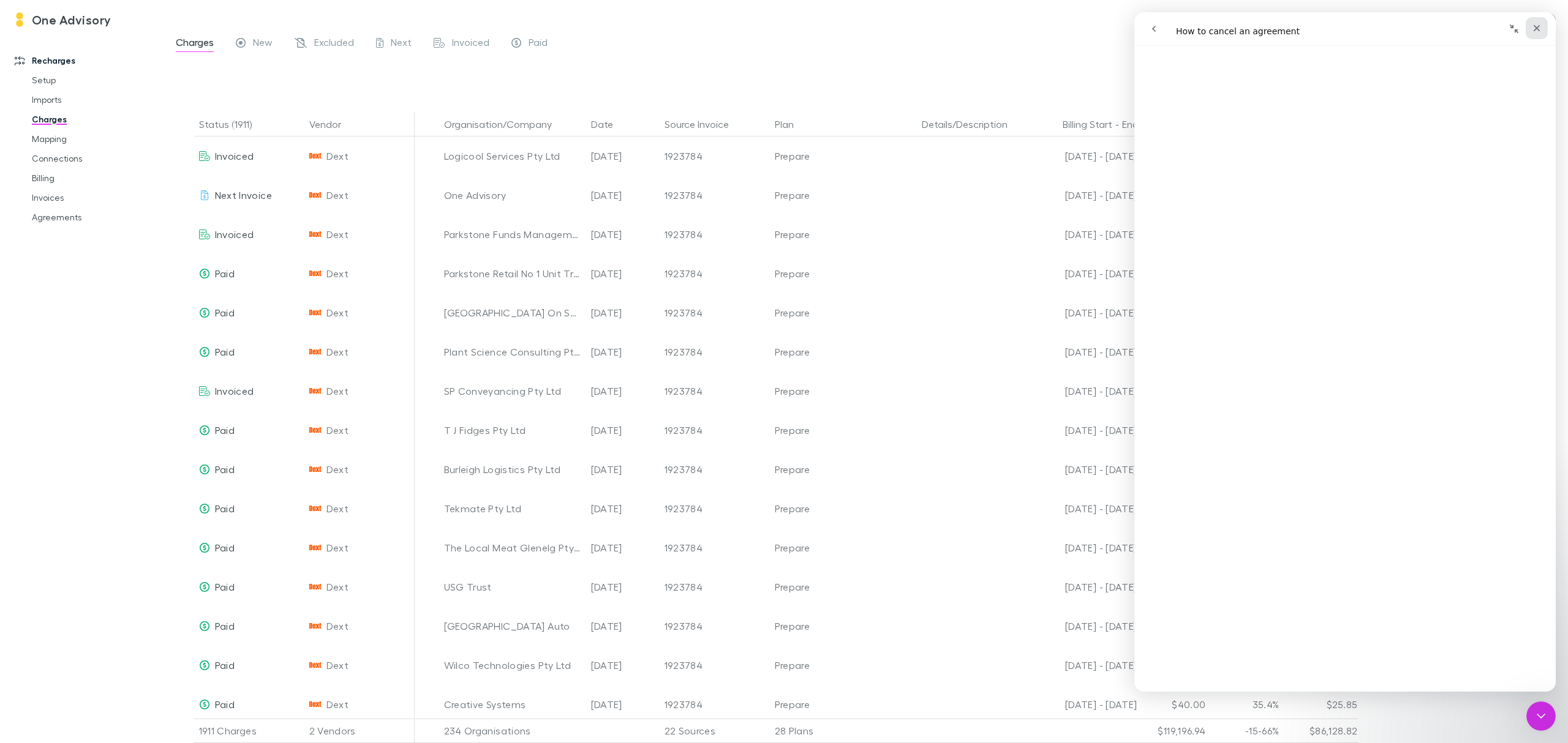
click at [1531, 28] on icon "Close" at bounding box center [1535, 27] width 9 height 9
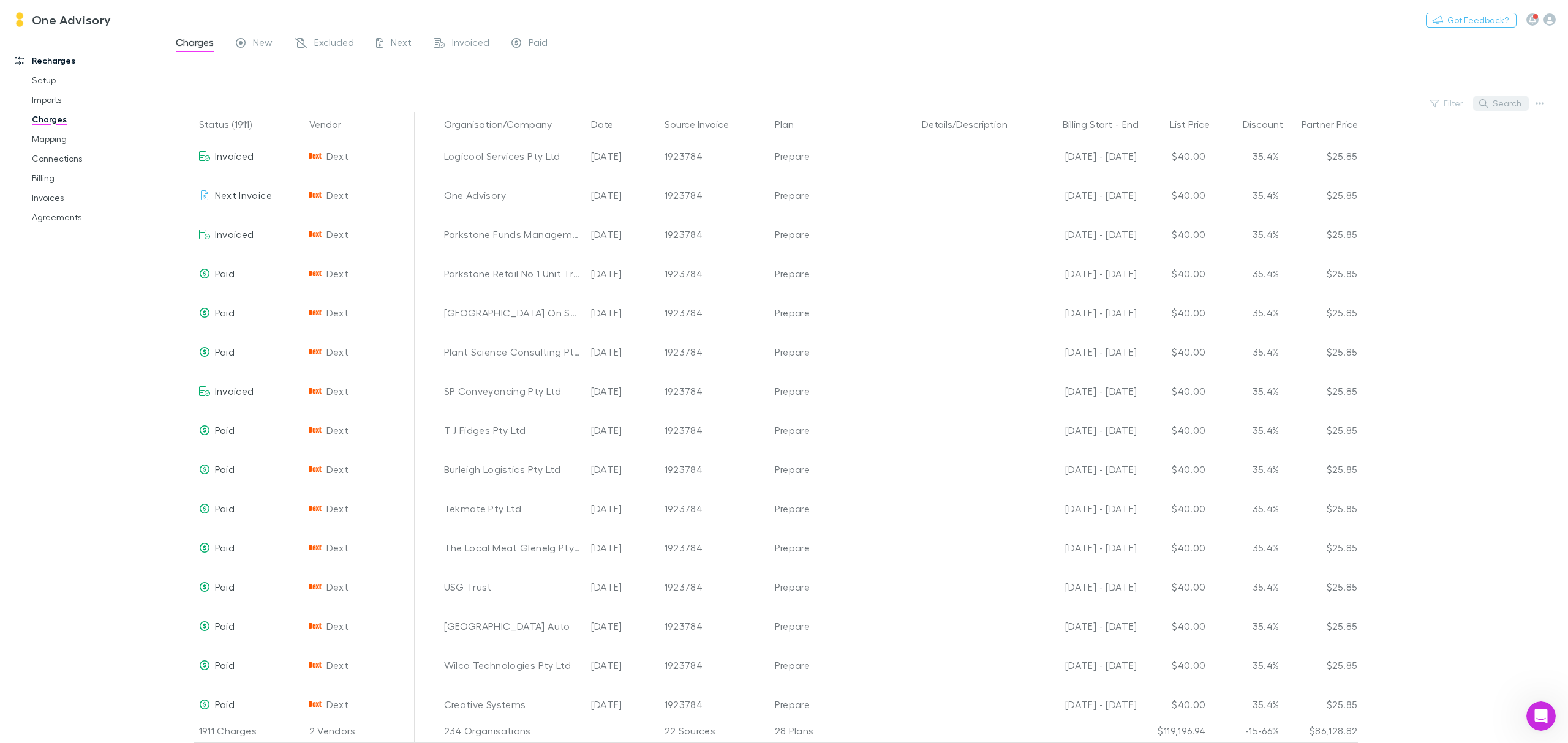
click at [1501, 104] on button "Search" at bounding box center [1500, 103] width 56 height 15
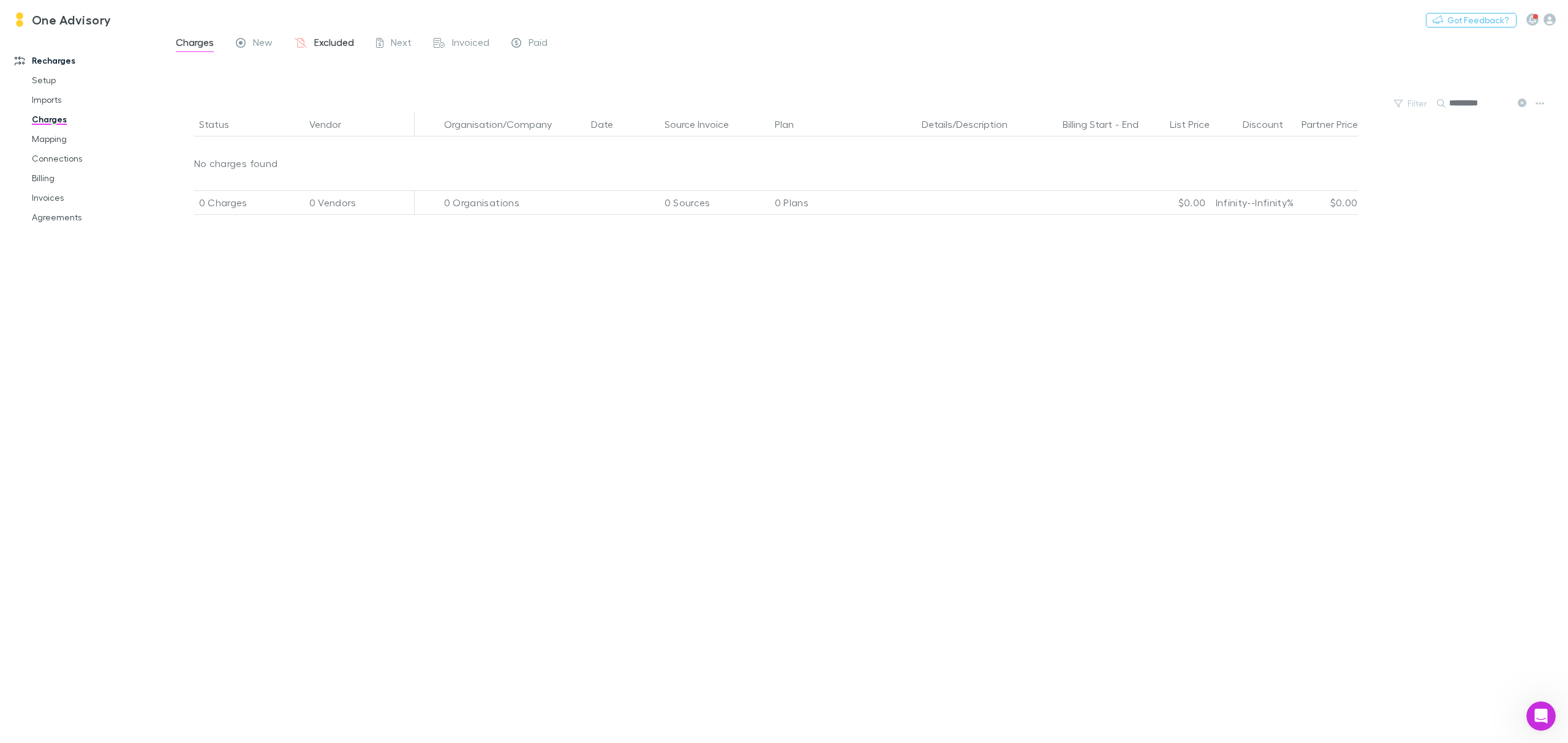
type input "*********"
click at [327, 40] on span "Excluded" at bounding box center [334, 44] width 39 height 16
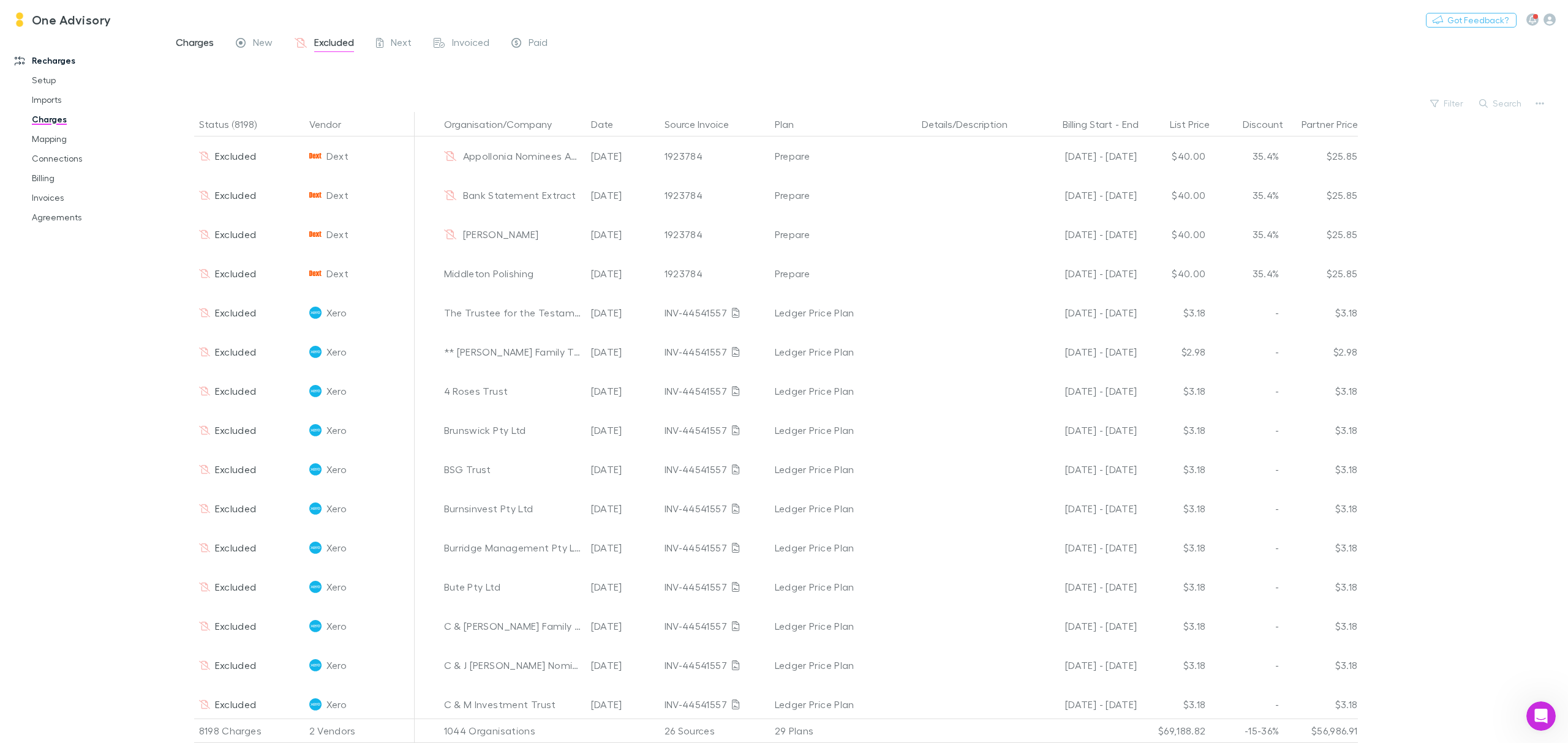
click at [193, 45] on span "Charges" at bounding box center [194, 44] width 38 height 16
click at [57, 202] on link "Invoices" at bounding box center [97, 198] width 155 height 20
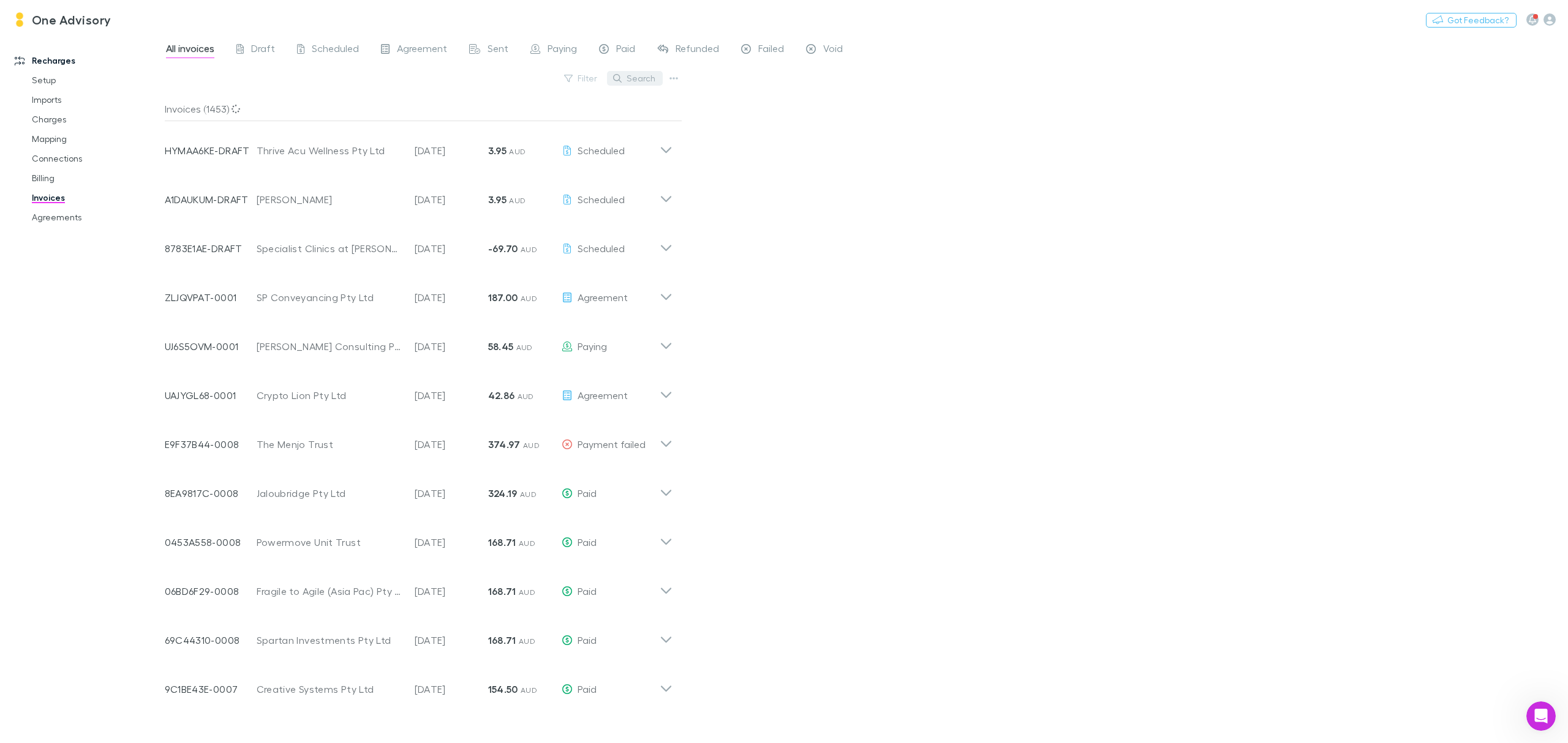
click at [642, 72] on button "Search" at bounding box center [635, 78] width 56 height 15
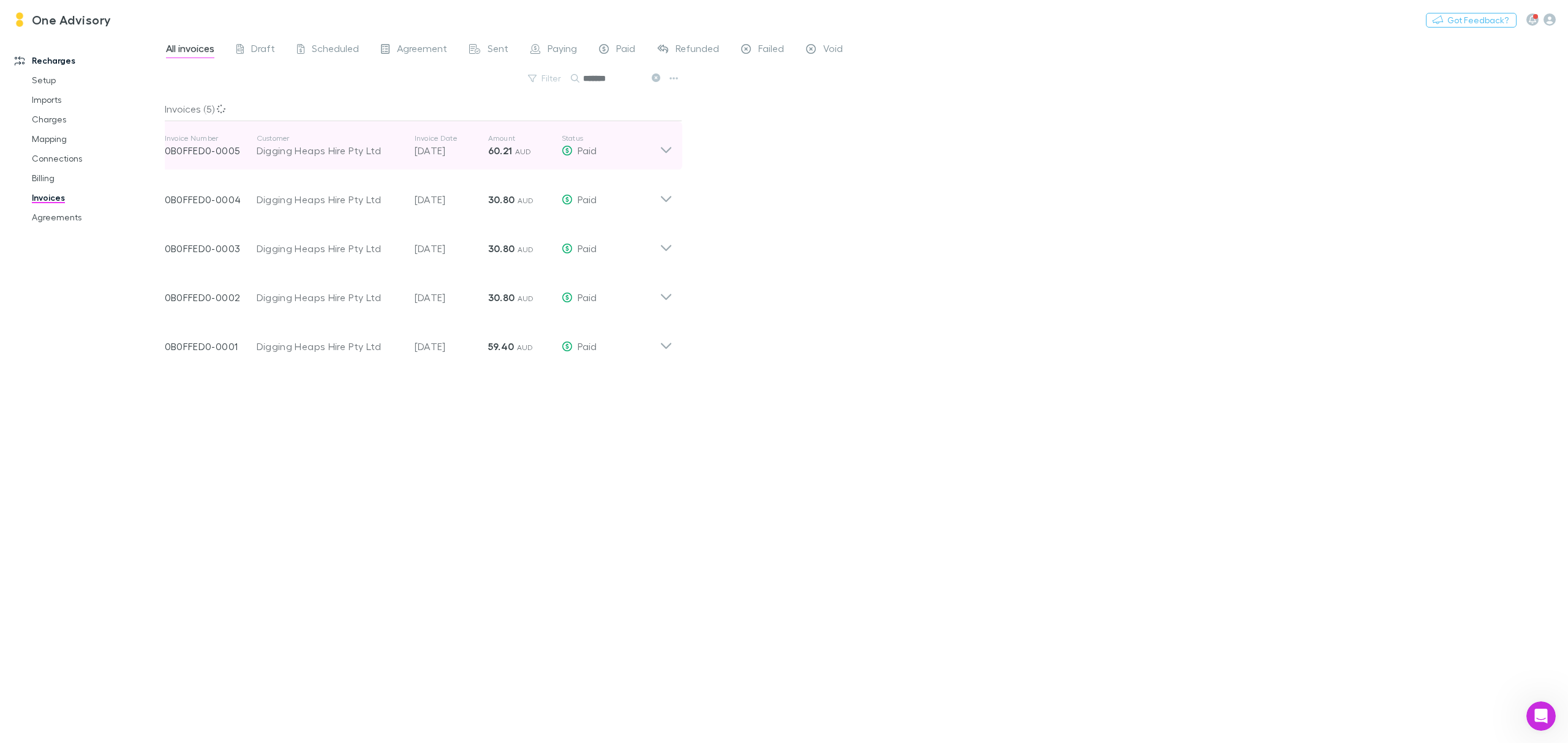
click at [672, 149] on div "Invoice Number 0B0FFED0-0005 Customer Digging Heaps Hire Pty Ltd Invoice Date […" at bounding box center [419, 146] width 528 height 49
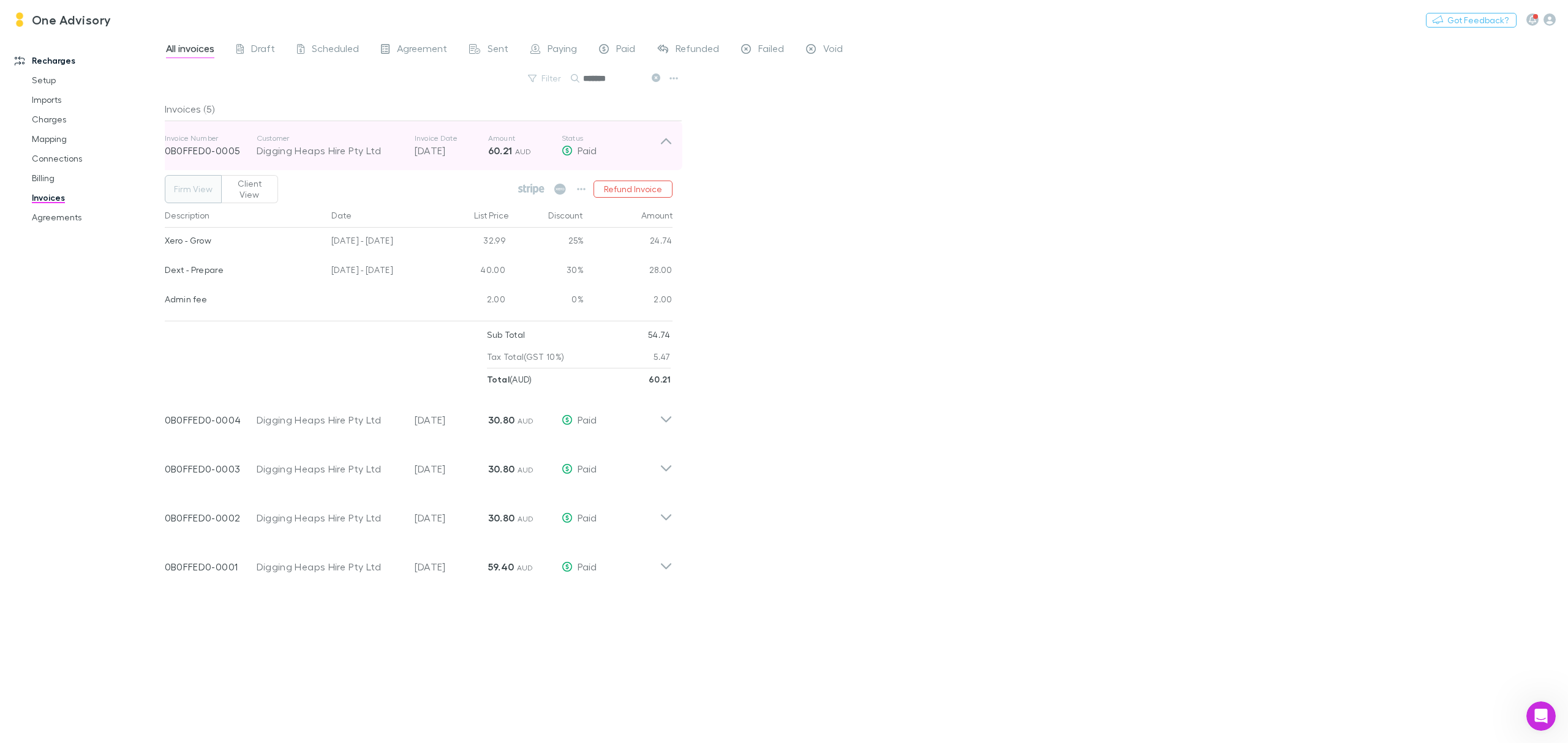
click at [664, 134] on icon at bounding box center [665, 146] width 13 height 25
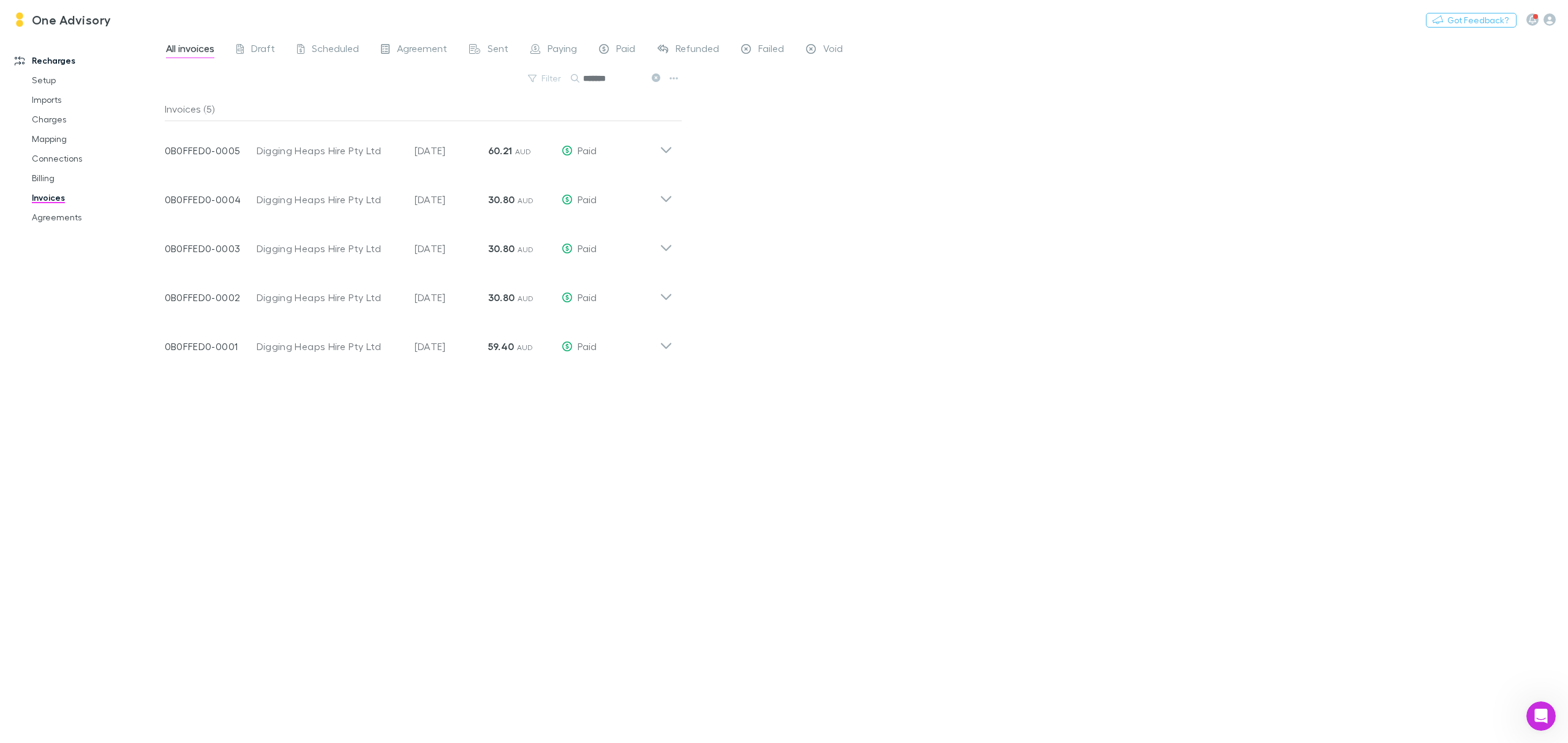
drag, startPoint x: 659, startPoint y: 79, endPoint x: 45, endPoint y: 261, distance: 640.4
click at [659, 79] on icon at bounding box center [656, 78] width 9 height 9
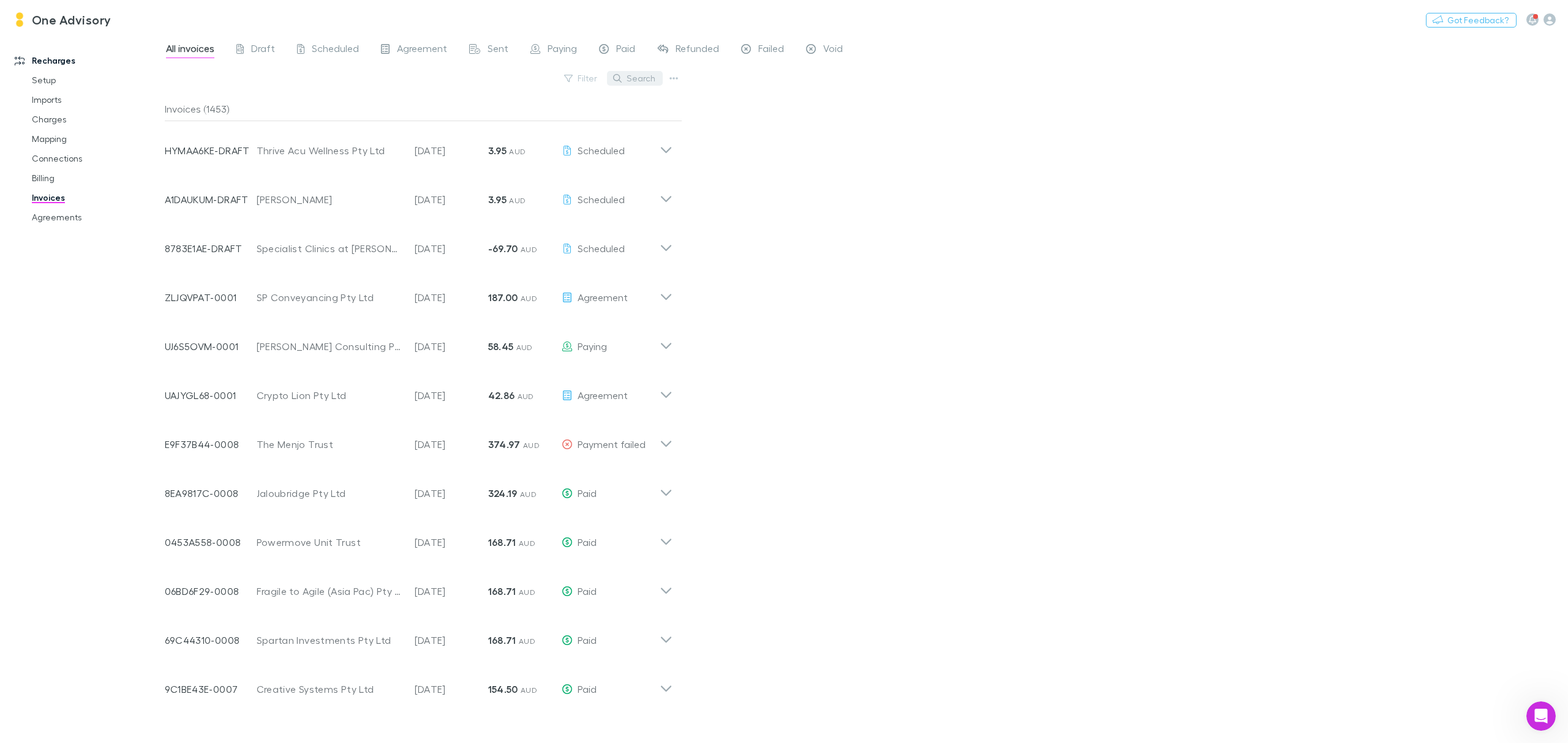
click at [635, 81] on button "Search" at bounding box center [635, 78] width 56 height 15
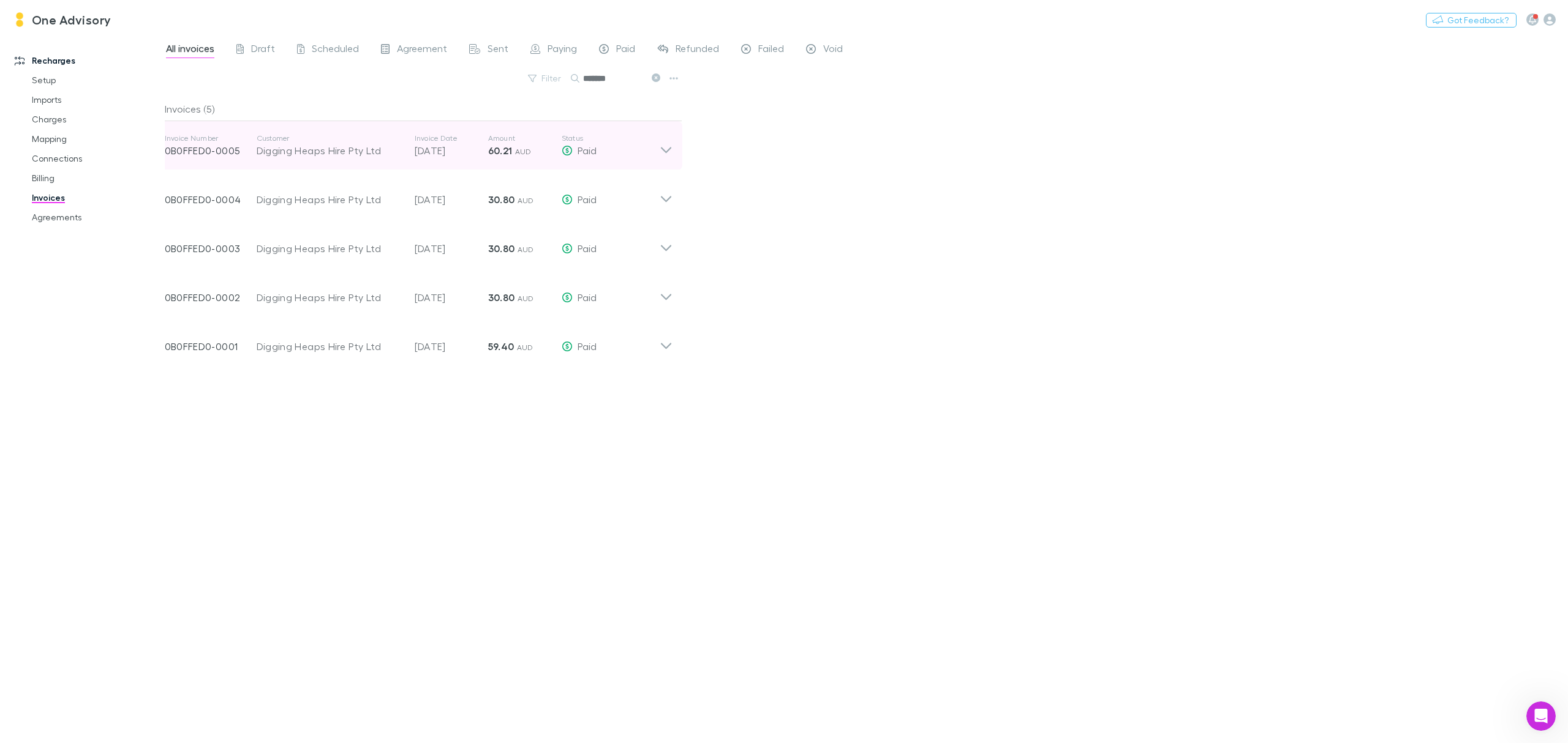
type input "*******"
click at [666, 150] on icon at bounding box center [665, 146] width 13 height 25
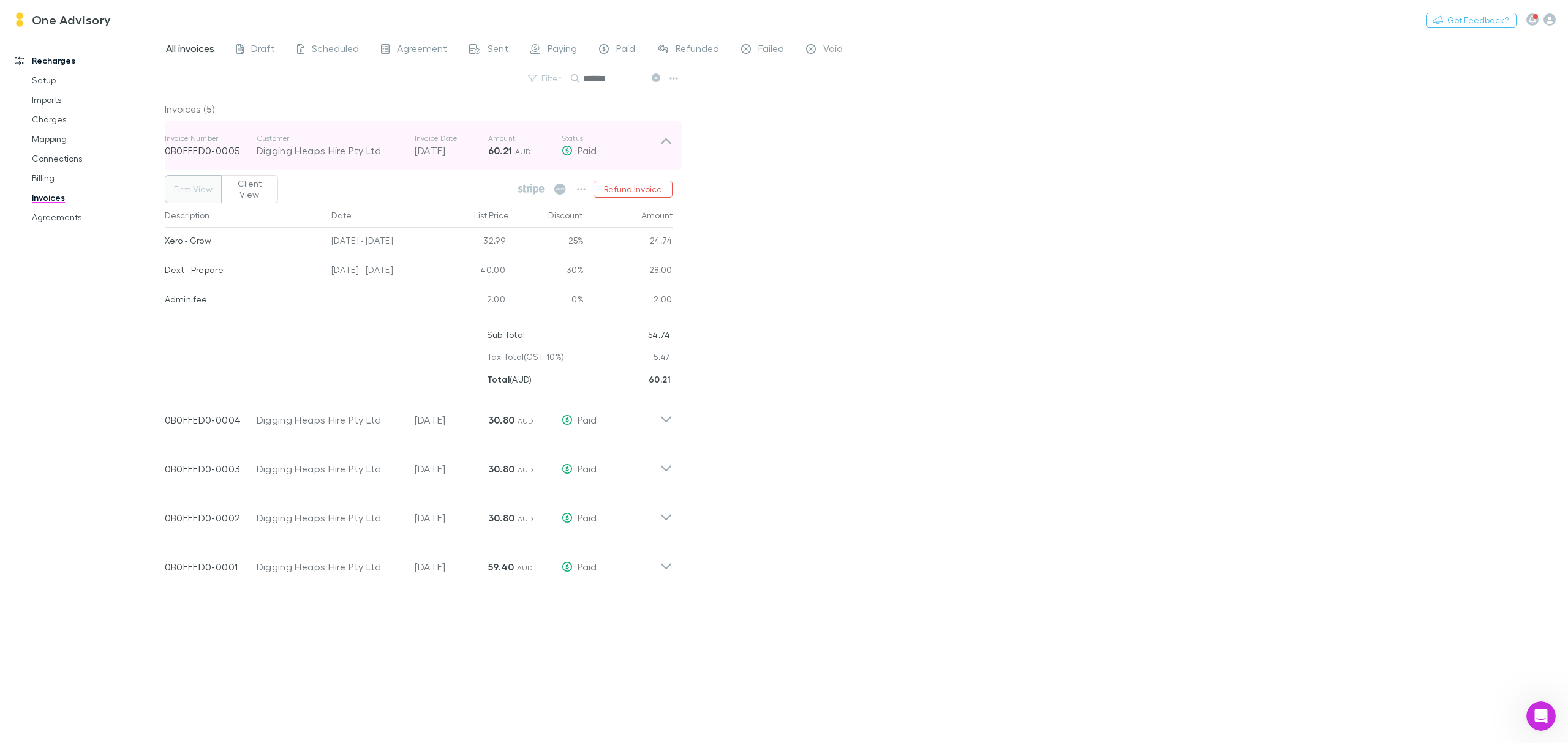
click at [665, 140] on icon at bounding box center [665, 141] width 10 height 6
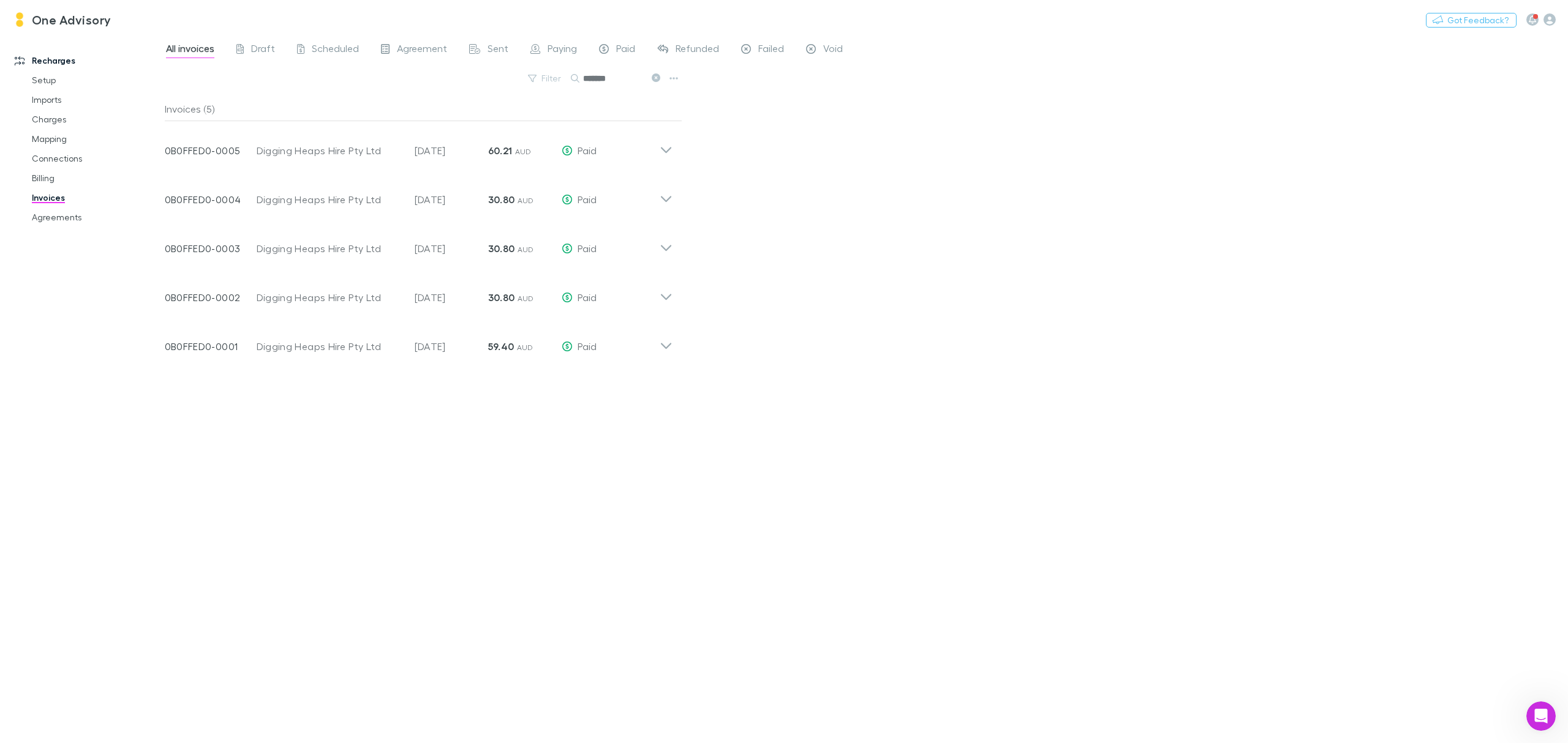
click at [654, 74] on icon at bounding box center [656, 78] width 9 height 9
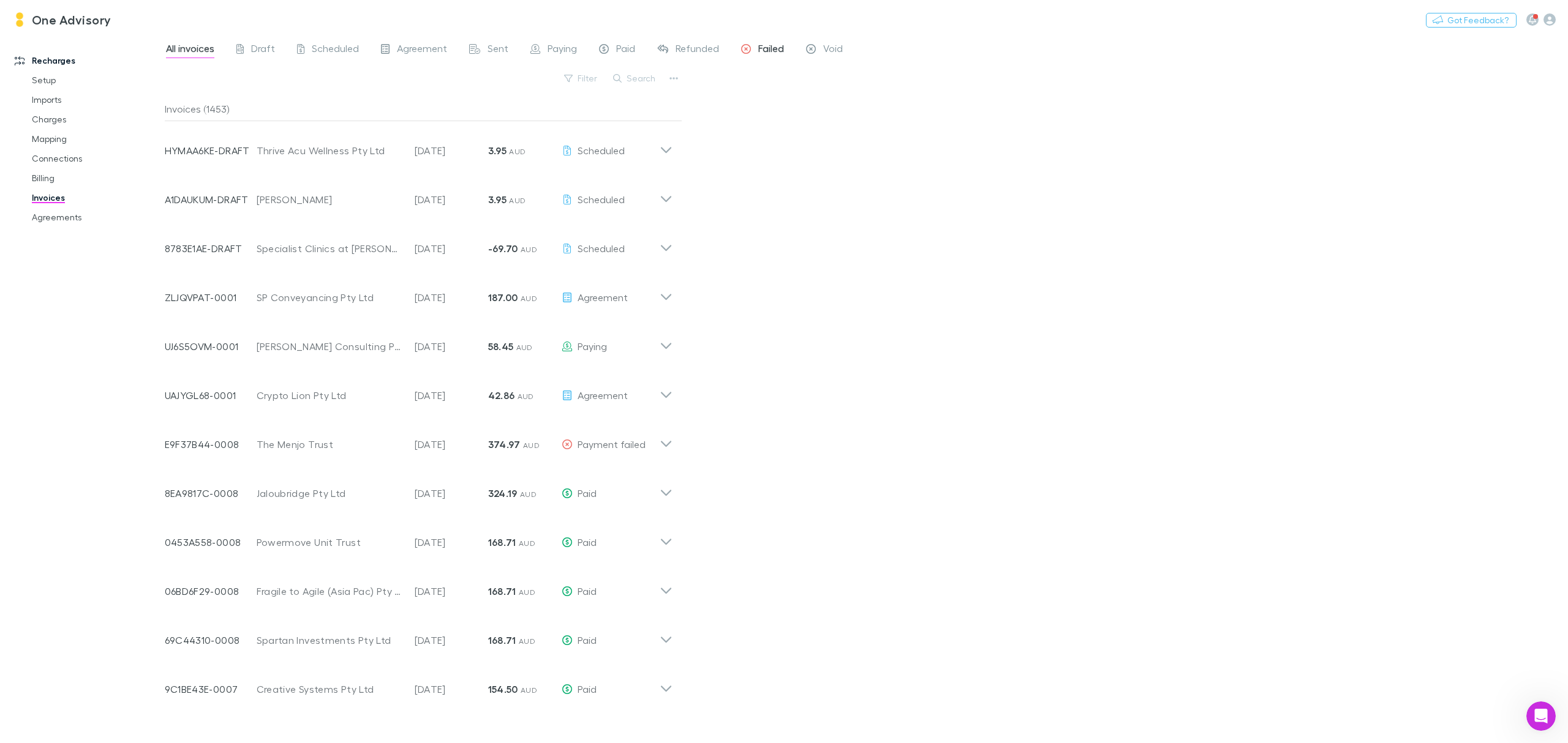
click at [758, 48] on span "Failed" at bounding box center [771, 50] width 26 height 16
click at [487, 49] on span "Sent" at bounding box center [498, 50] width 21 height 16
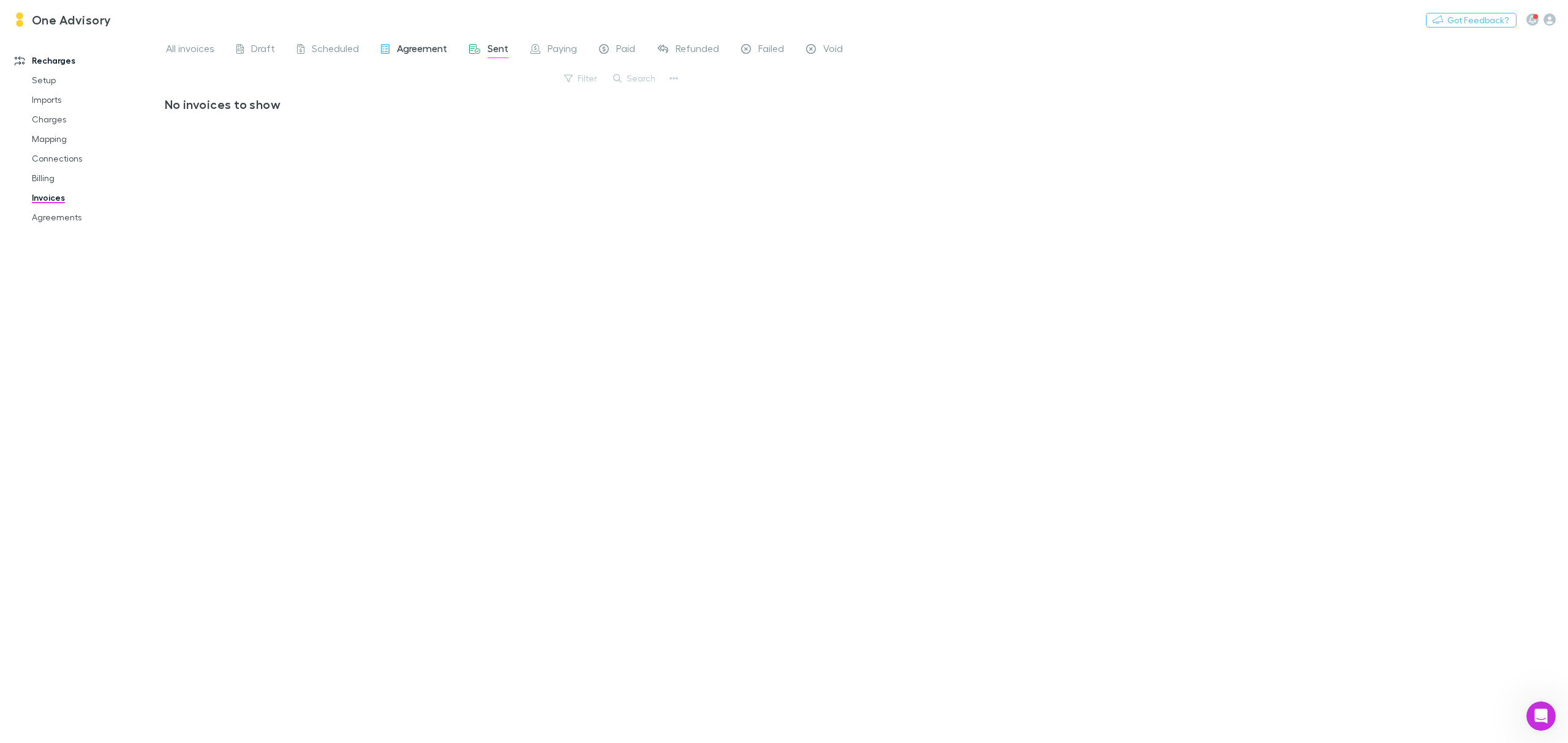
click at [399, 47] on span "Agreement" at bounding box center [421, 50] width 51 height 16
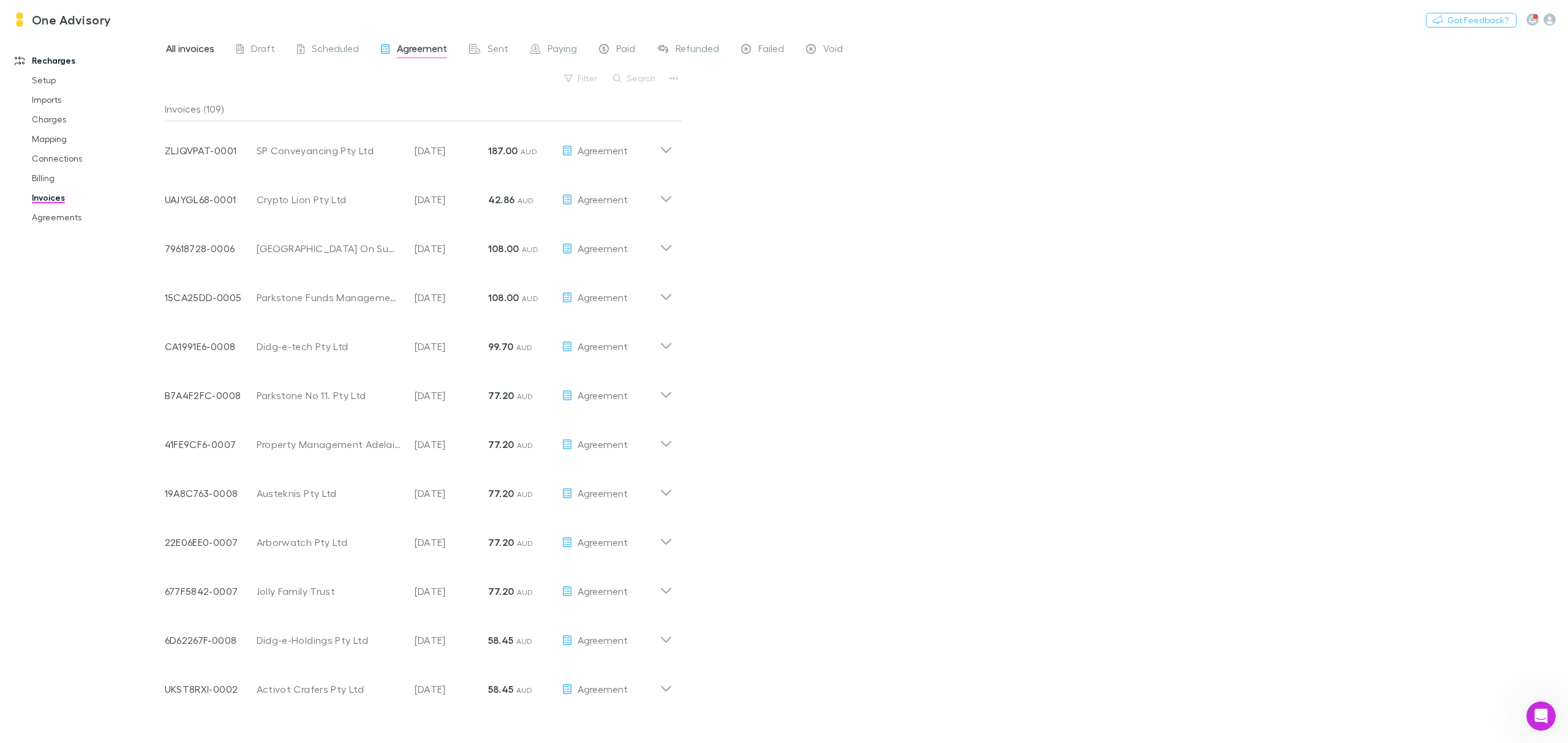
click at [180, 52] on span "All invoices" at bounding box center [190, 50] width 48 height 16
click at [633, 77] on button "Search" at bounding box center [635, 78] width 56 height 15
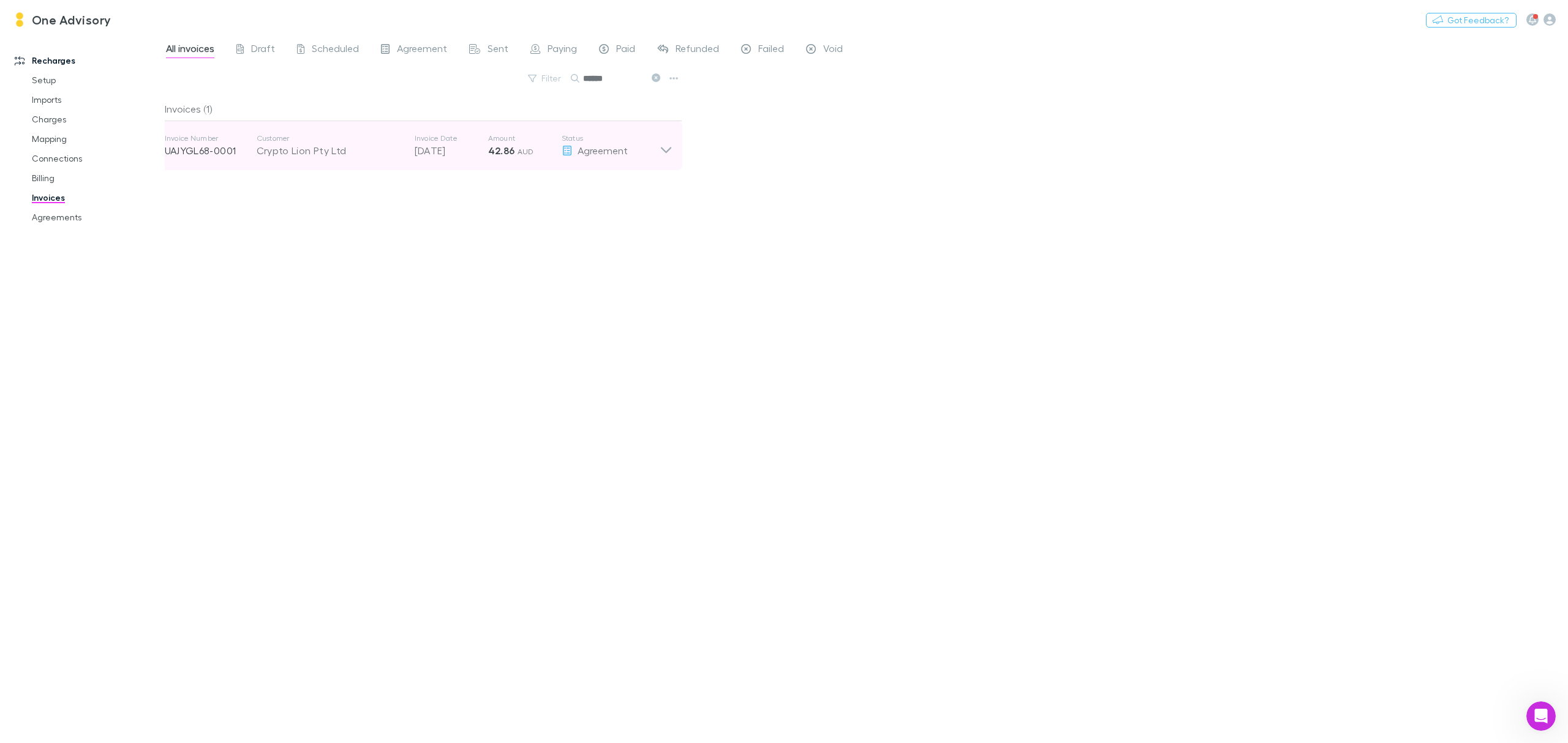
click at [270, 147] on div "Crypto Lion Pty Ltd" at bounding box center [330, 150] width 146 height 15
click at [663, 136] on icon at bounding box center [665, 146] width 13 height 25
click at [652, 83] on button at bounding box center [655, 79] width 15 height 12
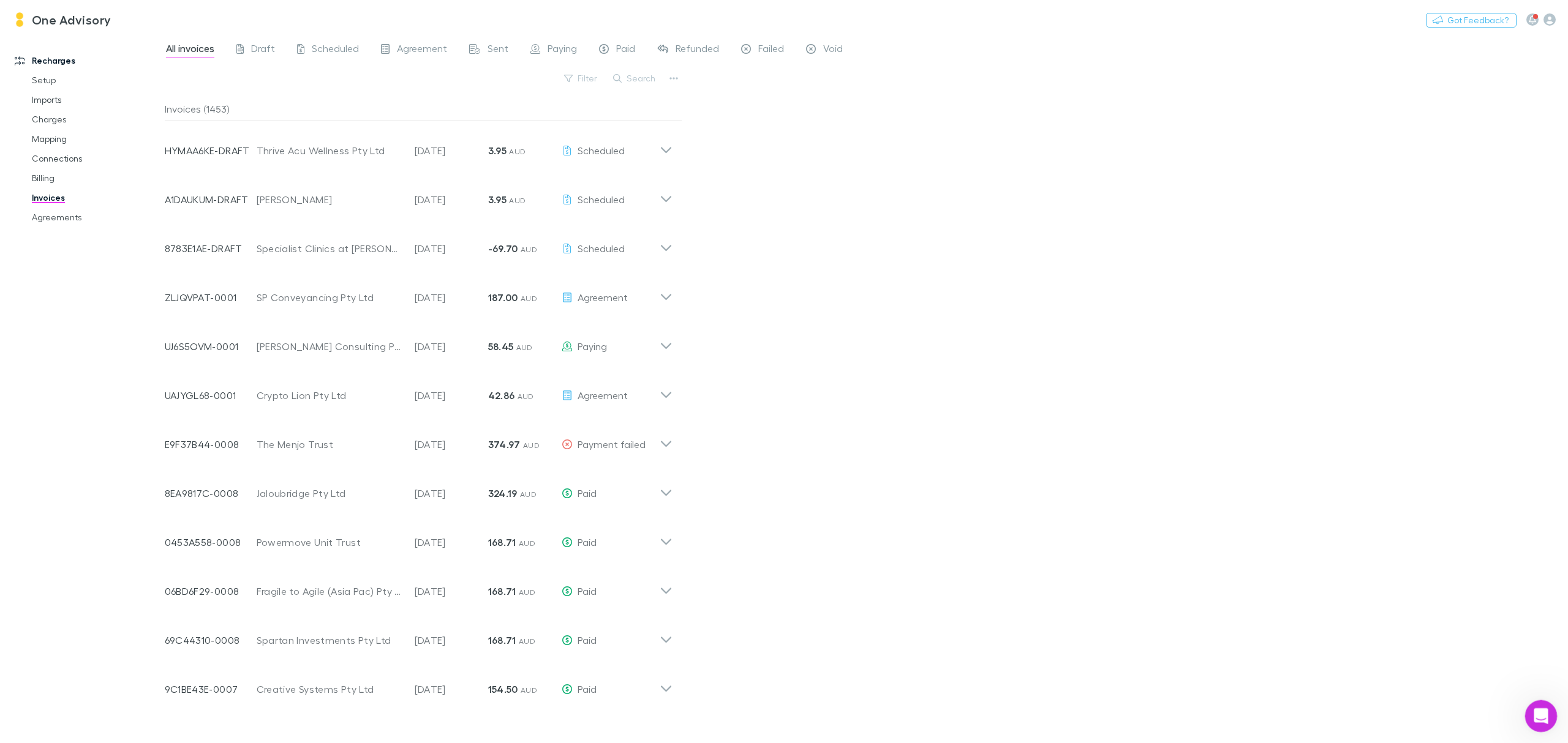
click at [1538, 708] on icon "Open Intercom Messenger" at bounding box center [1540, 715] width 21 height 21
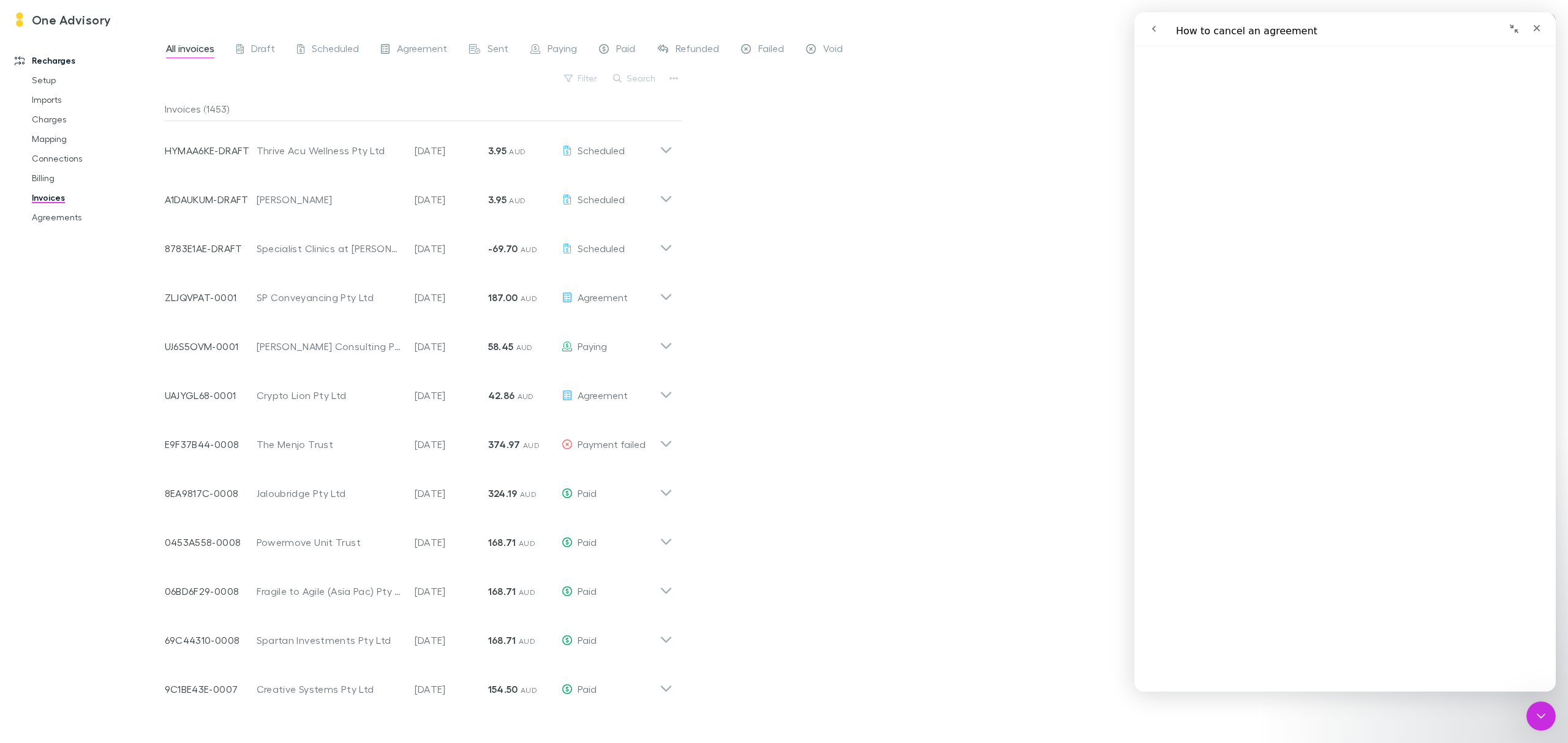
scroll to position [1061, 0]
click at [631, 80] on button "Search" at bounding box center [635, 78] width 56 height 15
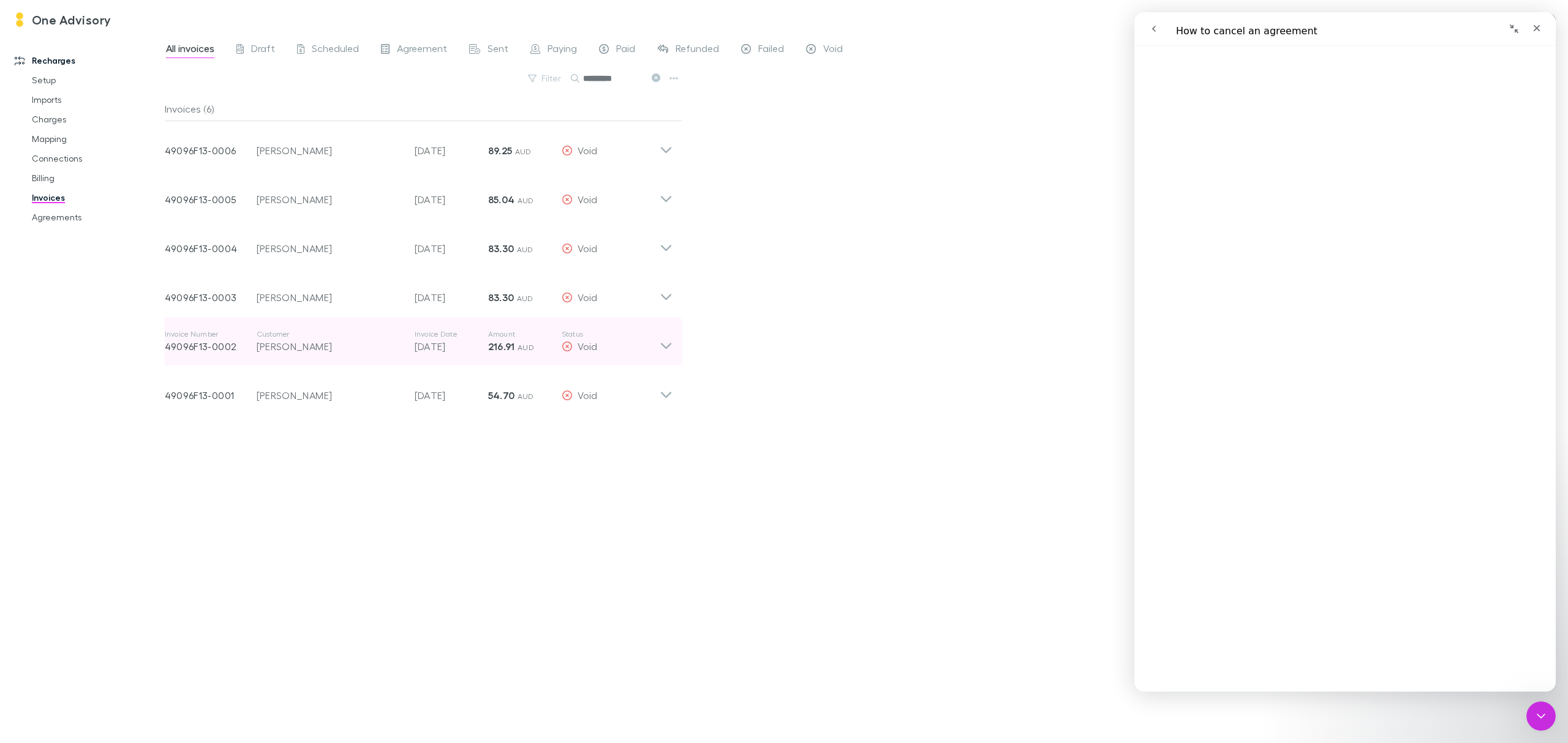
type input "*********"
click at [669, 343] on icon at bounding box center [665, 342] width 13 height 25
